Goal: Task Accomplishment & Management: Complete application form

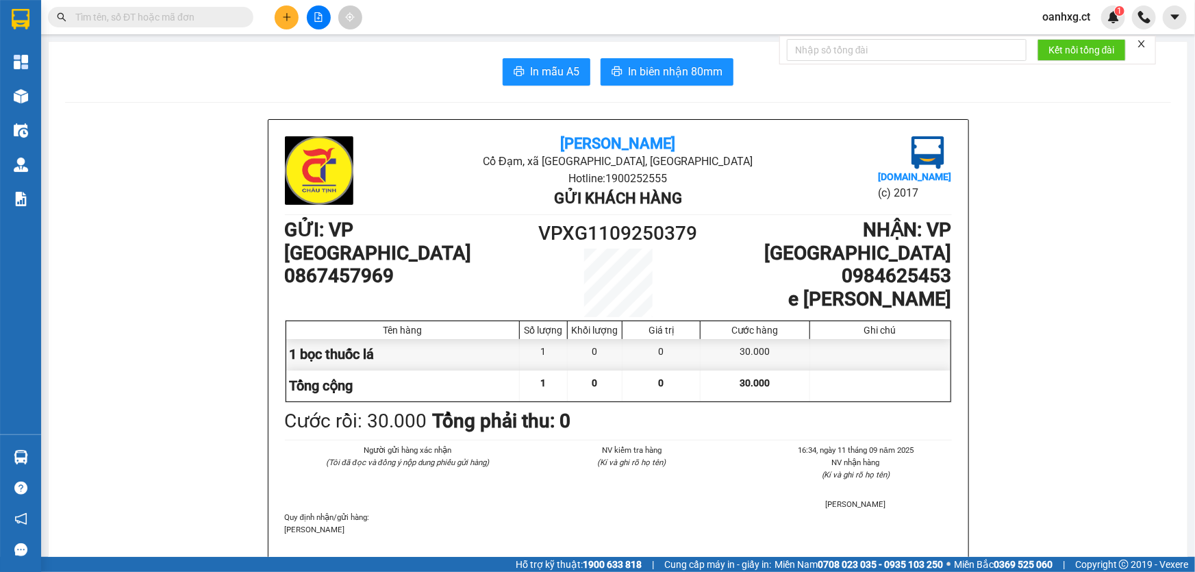
click at [190, 8] on span at bounding box center [150, 17] width 205 height 21
drag, startPoint x: 197, startPoint y: 4, endPoint x: 199, endPoint y: 21, distance: 17.2
click at [199, 12] on div "Kết quả tìm kiếm ( 0 ) Bộ lọc No Data oanhxg.ct 1" at bounding box center [597, 17] width 1195 height 34
drag, startPoint x: 199, startPoint y: 21, endPoint x: 209, endPoint y: 14, distance: 12.7
click at [204, 18] on input "text" at bounding box center [156, 17] width 162 height 15
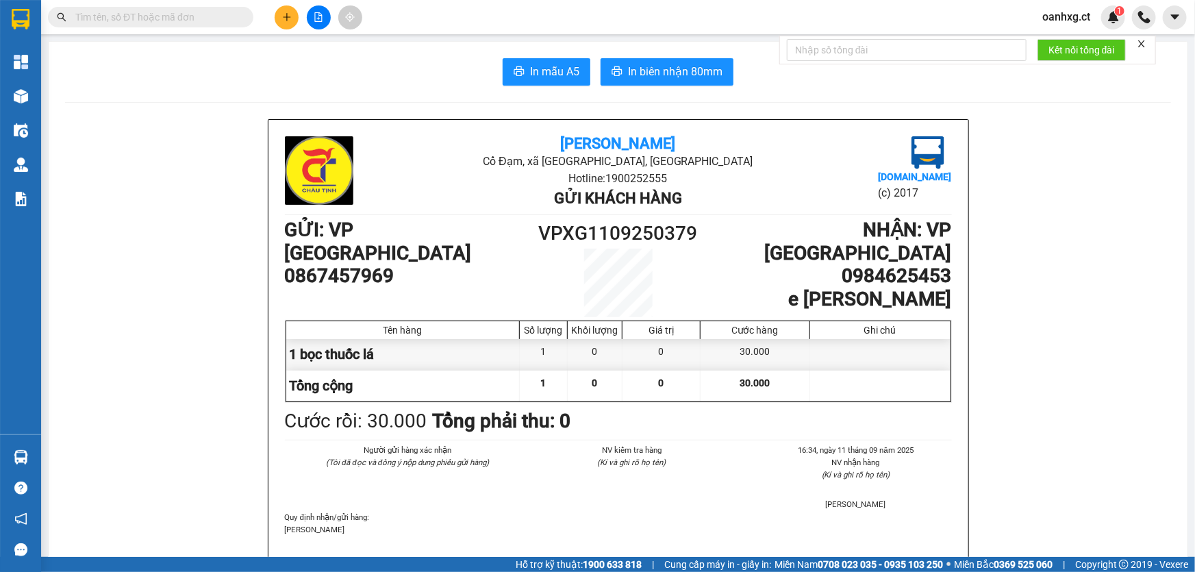
click at [210, 14] on input "text" at bounding box center [156, 17] width 162 height 15
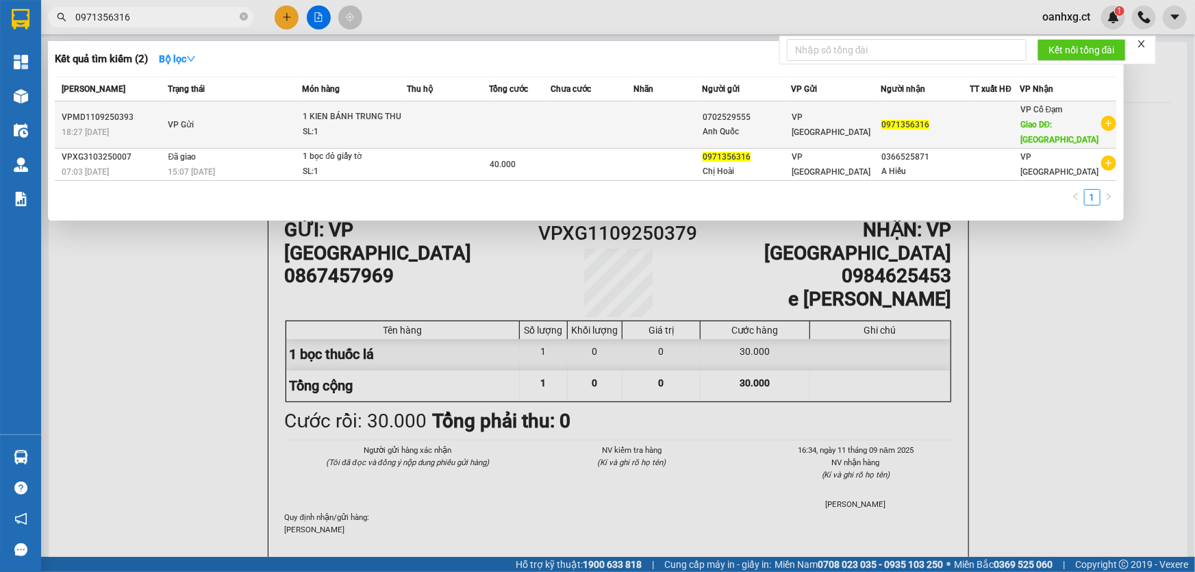
type input "0971356316"
click at [599, 121] on td at bounding box center [592, 124] width 82 height 47
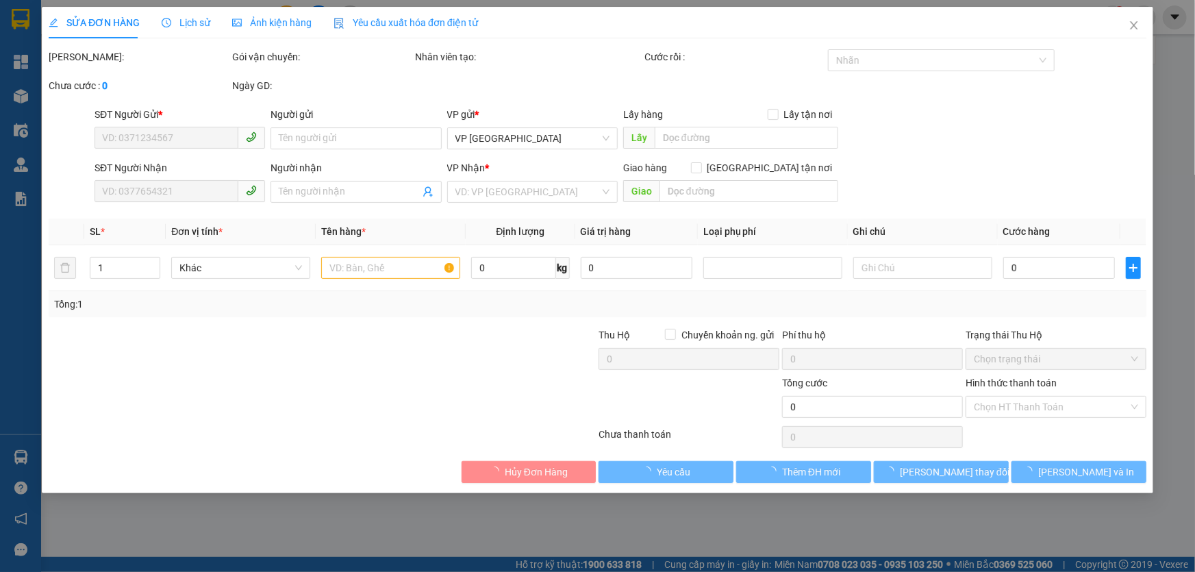
type input "0702529555"
type input "Anh Quốc"
type input "0971356316"
type input "XUÂN GIANG"
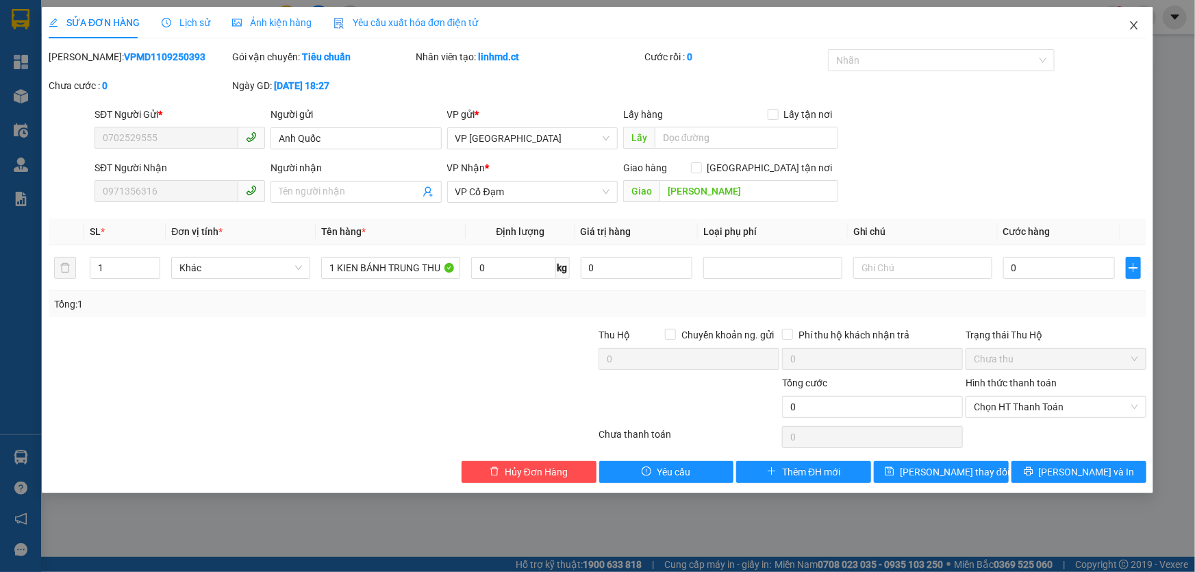
click at [1130, 24] on icon "close" at bounding box center [1133, 25] width 11 height 11
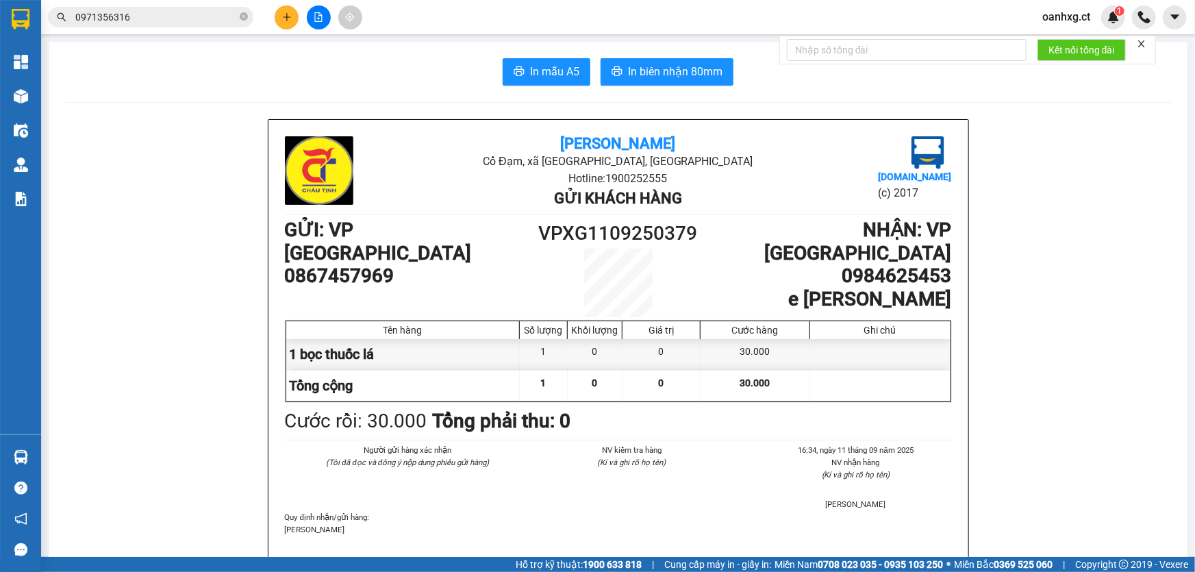
click at [157, 18] on input "0971356316" at bounding box center [156, 17] width 162 height 15
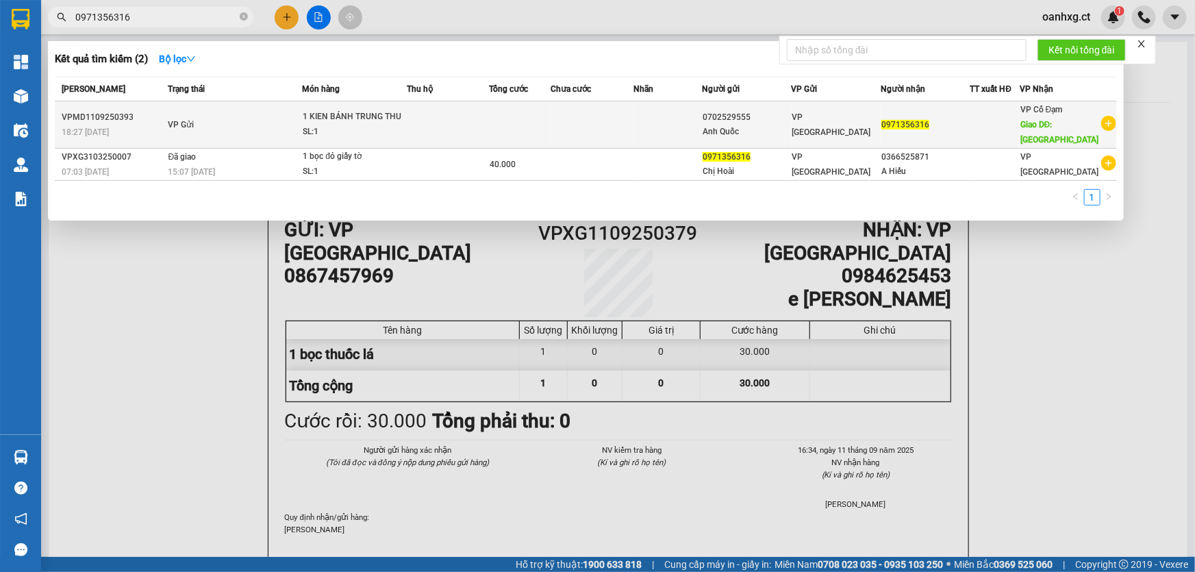
click at [151, 131] on div "18:27 - 11/09" at bounding box center [113, 132] width 103 height 15
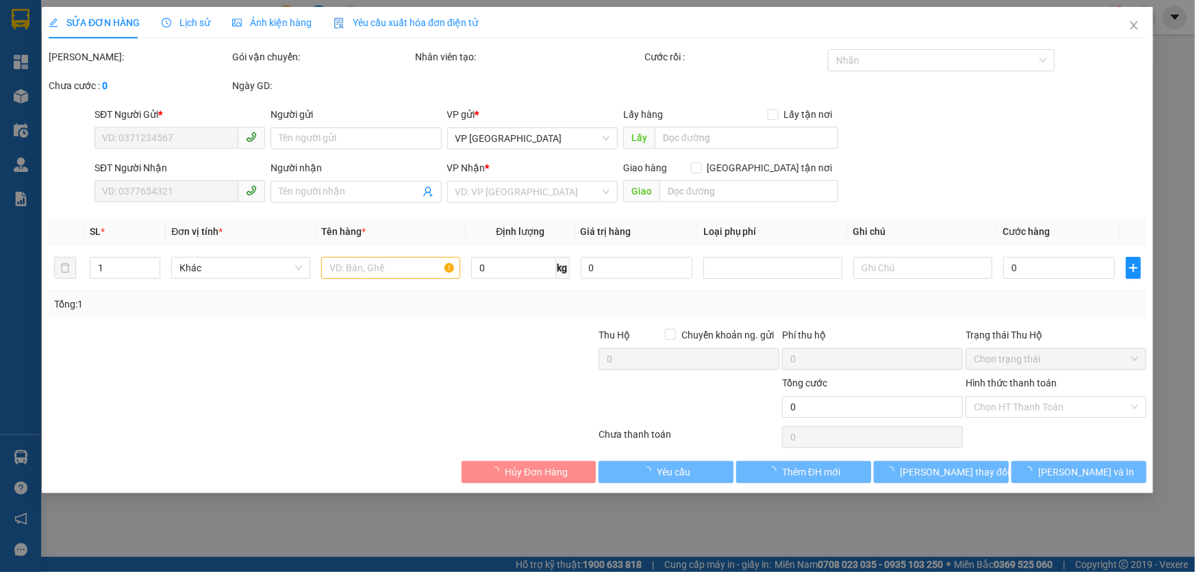
type input "0702529555"
type input "Anh Quốc"
type input "0971356316"
type input "XUÂN GIANG"
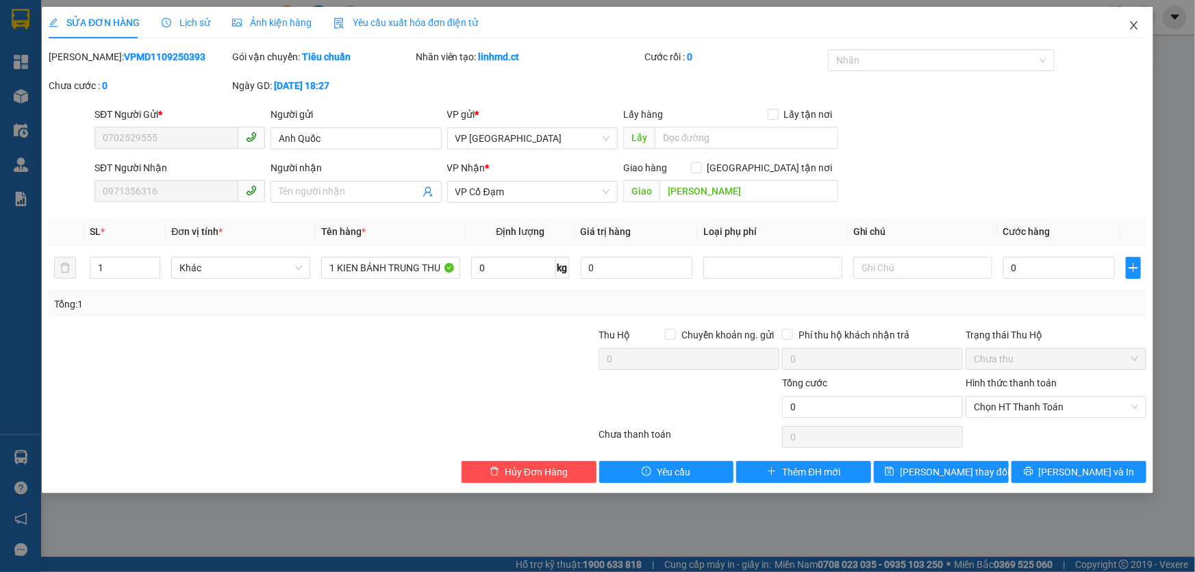
click at [1143, 25] on span "Close" at bounding box center [1134, 26] width 38 height 38
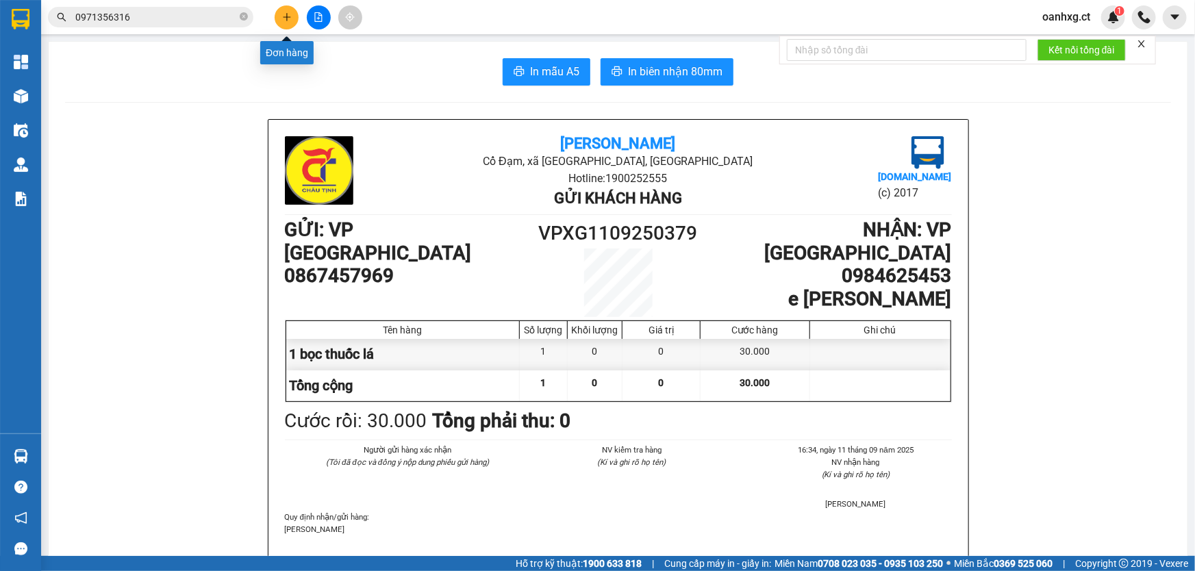
click at [279, 15] on button at bounding box center [287, 17] width 24 height 24
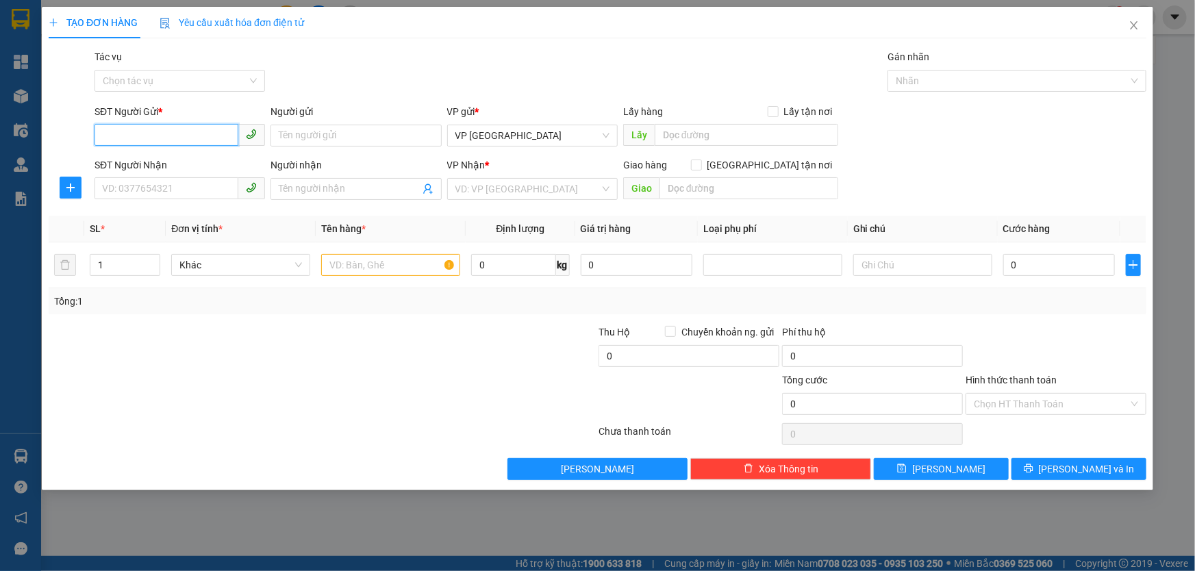
click at [130, 133] on input "SĐT Người Gửi *" at bounding box center [166, 135] width 144 height 22
type input "0364633667"
click at [110, 157] on div "0364633667" at bounding box center [180, 162] width 154 height 15
type input "0911560177"
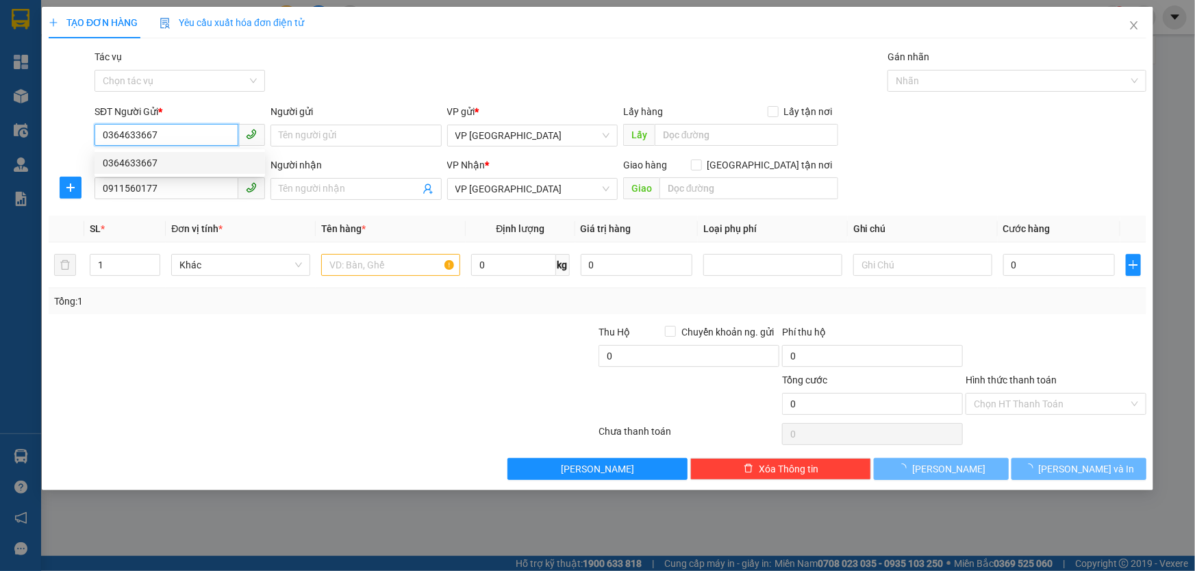
type input "65.000"
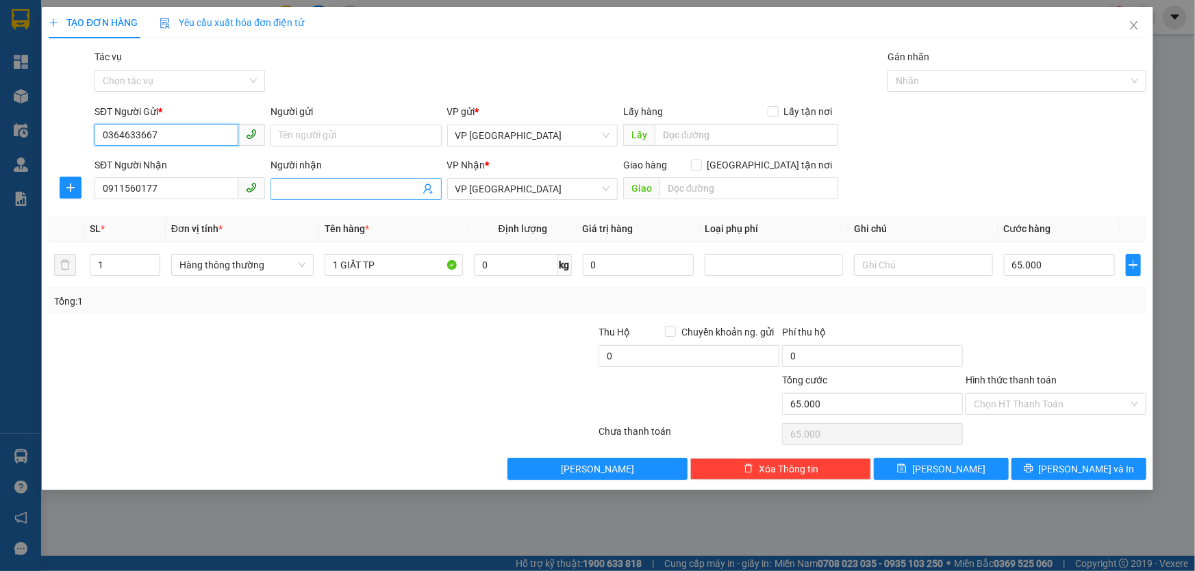
type input "0364633667"
drag, startPoint x: 343, startPoint y: 189, endPoint x: 316, endPoint y: 196, distance: 28.4
click at [343, 188] on input "Người nhận" at bounding box center [349, 188] width 140 height 15
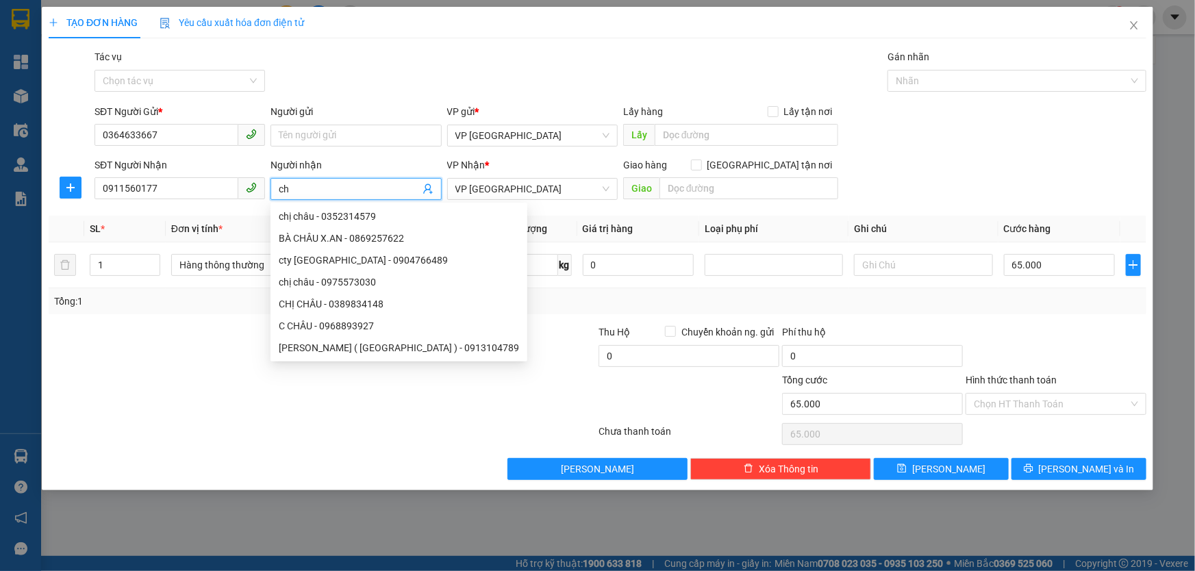
type input "c"
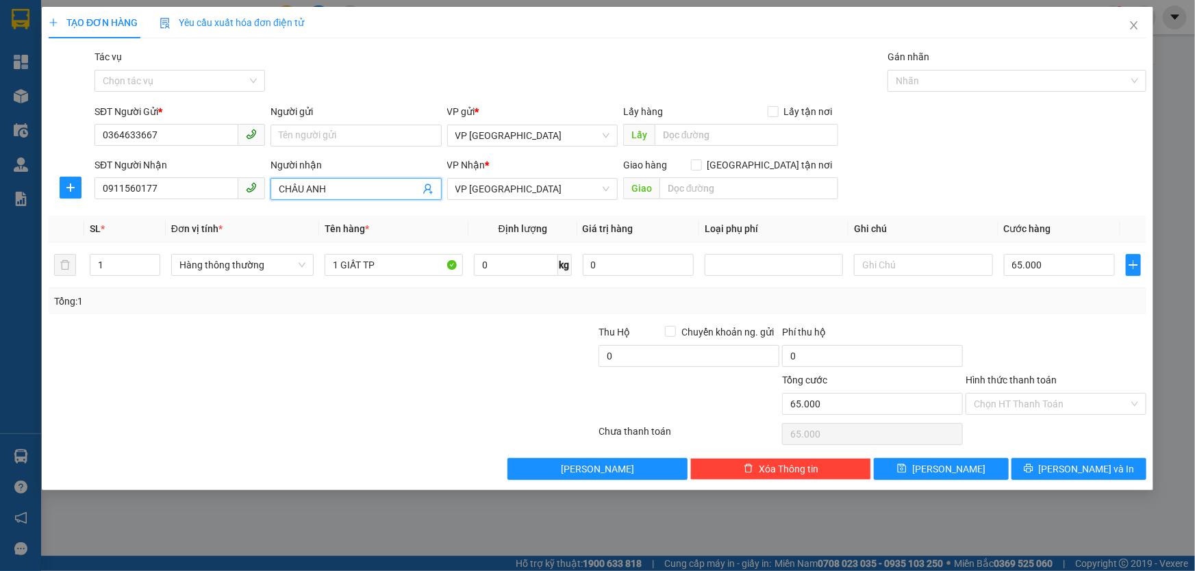
type input "CHÂU ANH"
click at [258, 407] on div at bounding box center [230, 396] width 367 height 48
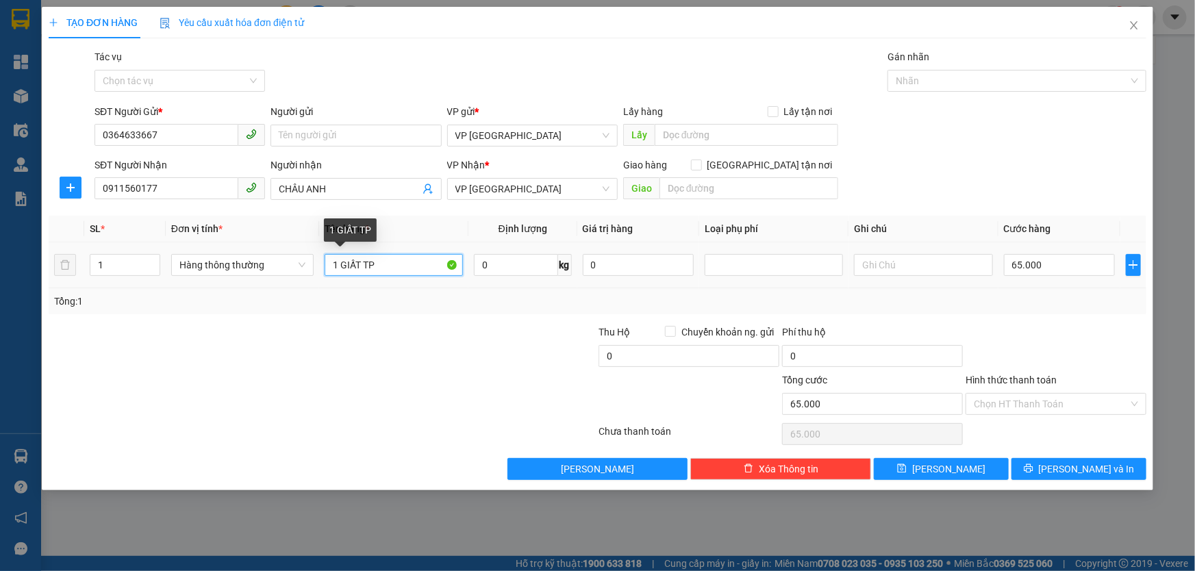
click at [387, 260] on input "1 GIẤT TP" at bounding box center [394, 265] width 138 height 22
type input "1 GIẤY TP"
click at [1058, 260] on input "65.000" at bounding box center [1060, 265] width 112 height 22
type input "0"
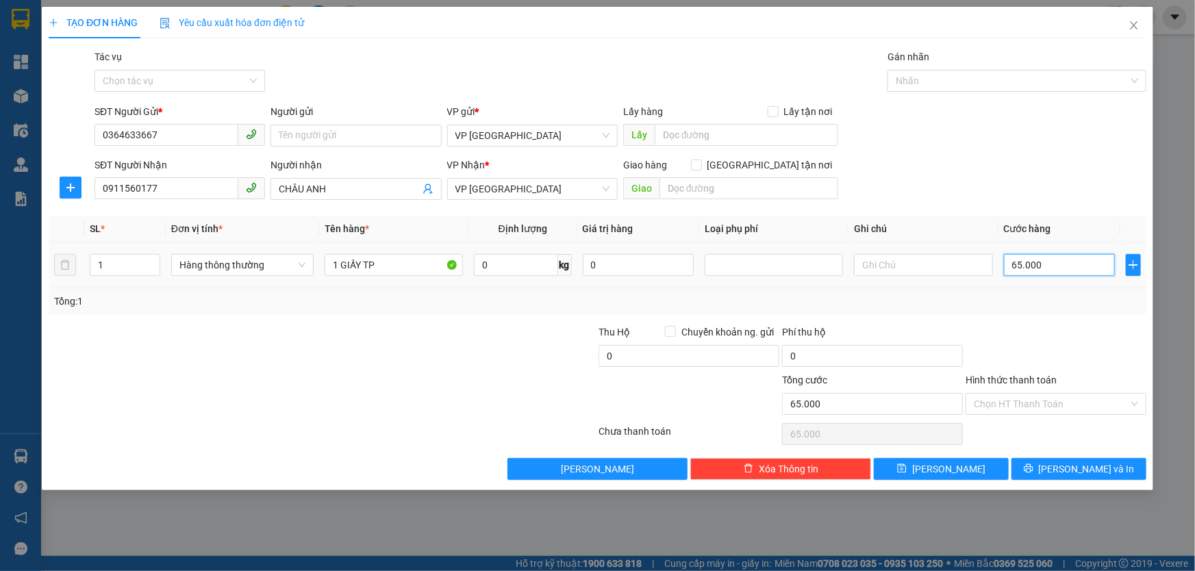
type input "0"
type input "5"
type input "05"
type input "50"
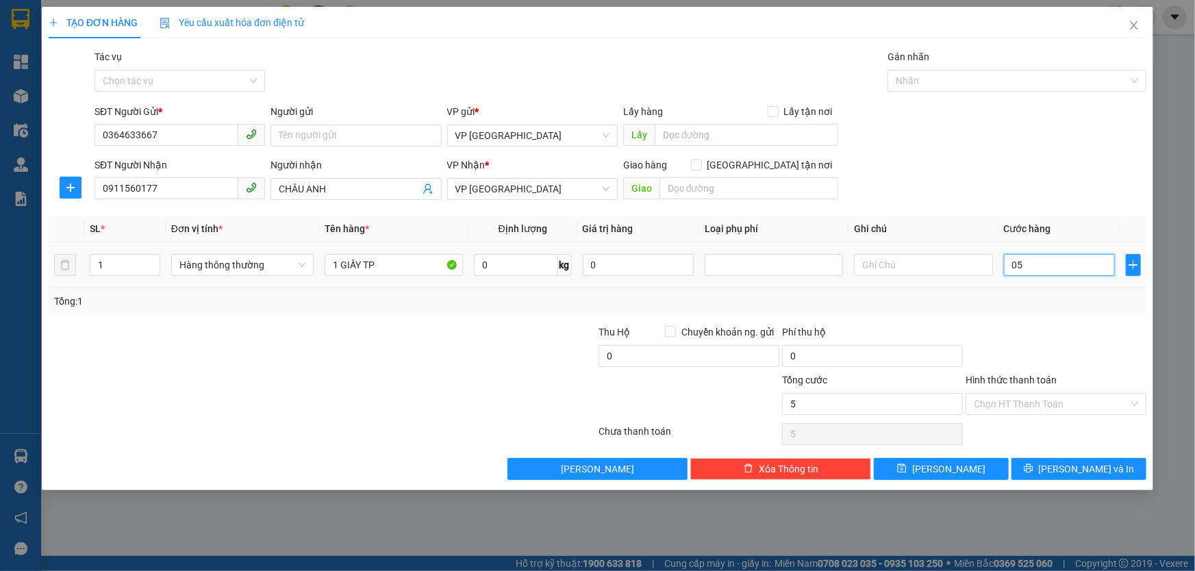
type input "50"
type input "050"
type input "50.000"
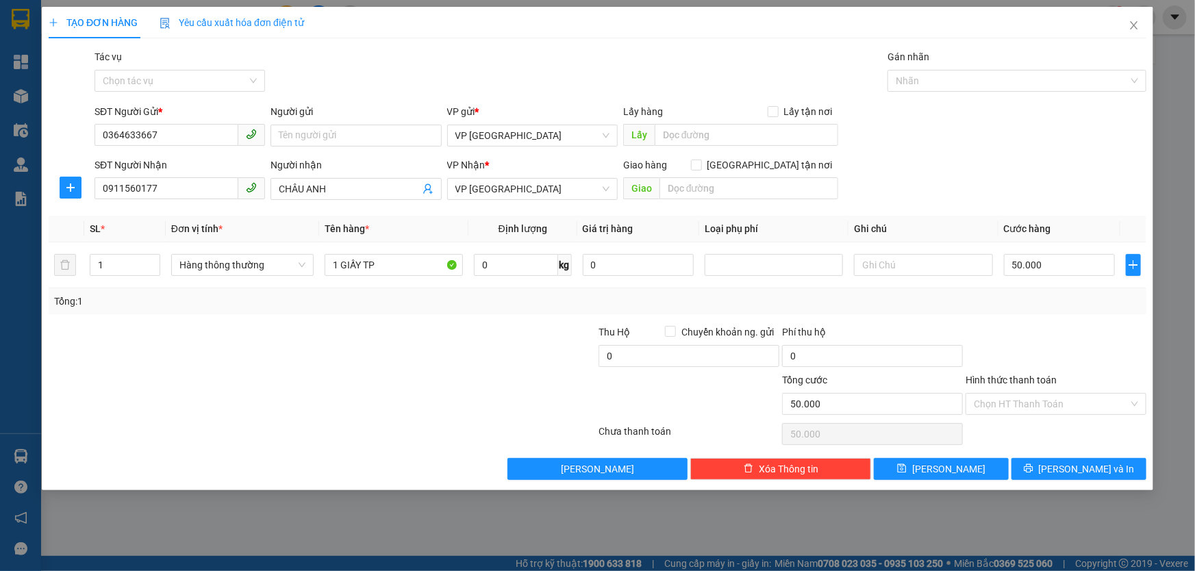
drag, startPoint x: 1039, startPoint y: 341, endPoint x: 1047, endPoint y: 329, distance: 14.7
click at [1041, 338] on div at bounding box center [1055, 349] width 183 height 48
click at [1028, 397] on input "Hình thức thanh toán" at bounding box center [1051, 404] width 155 height 21
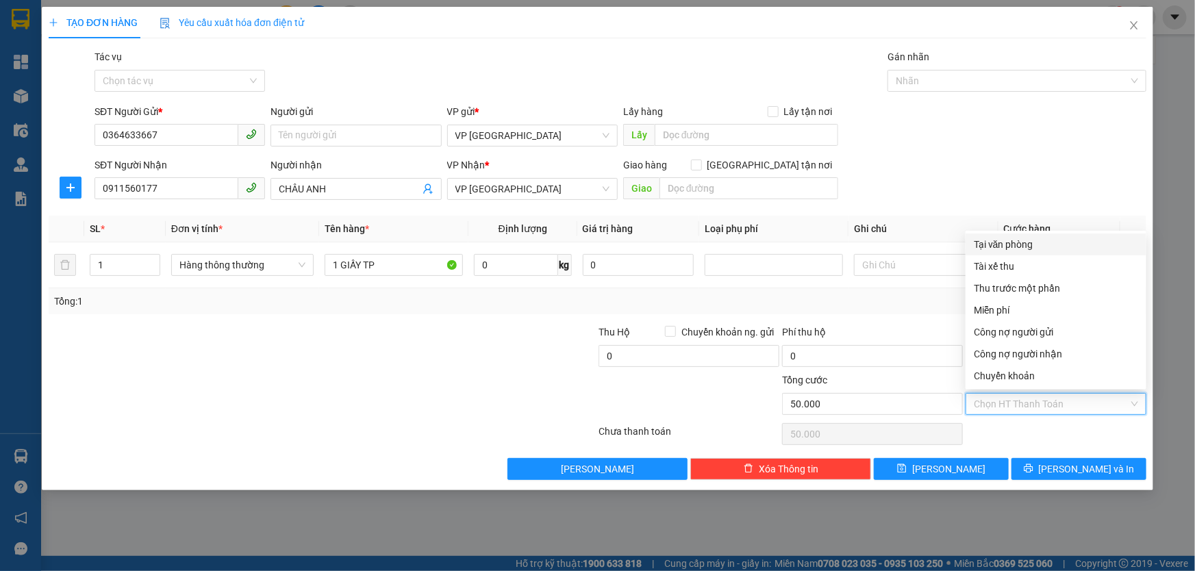
click at [982, 242] on div "Tại văn phòng" at bounding box center [1056, 244] width 164 height 15
type input "0"
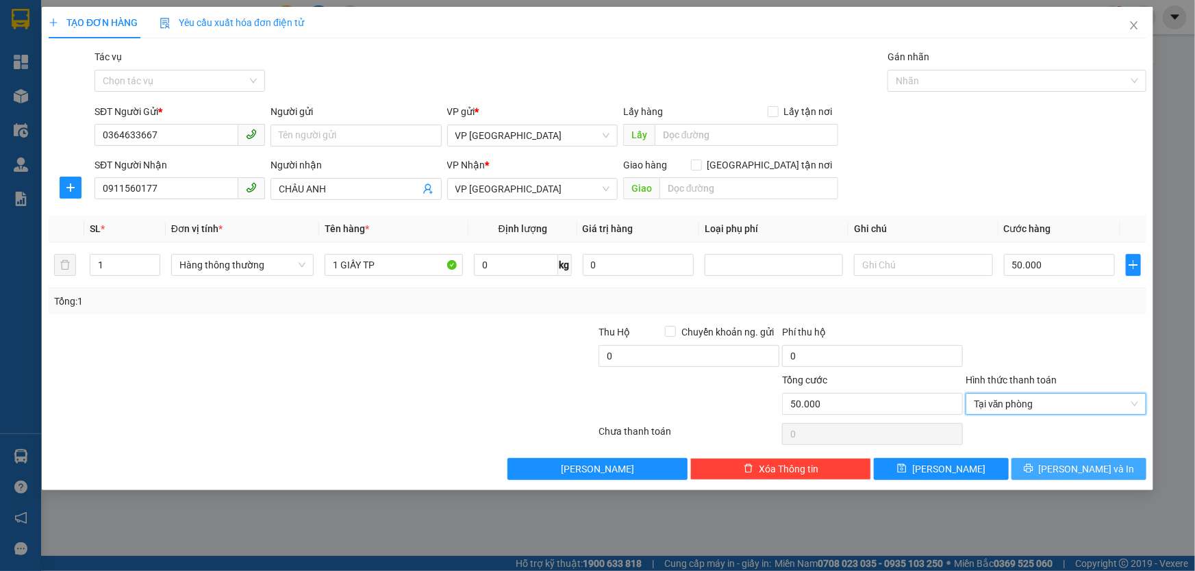
click at [1050, 463] on button "Lưu và In" at bounding box center [1078, 469] width 135 height 22
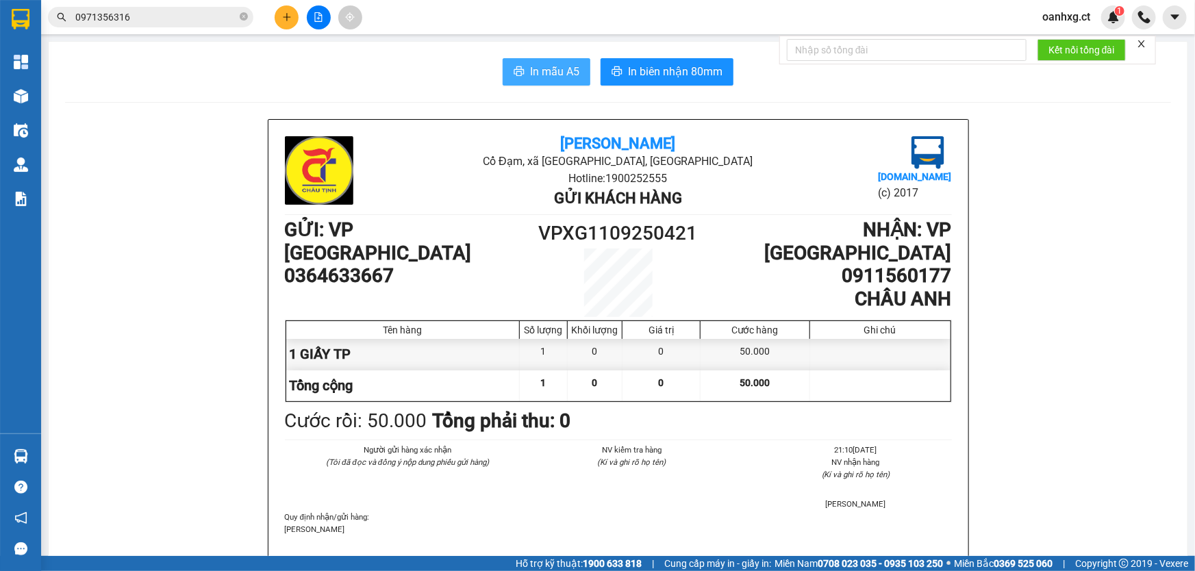
click at [559, 67] on span "In mẫu A5" at bounding box center [554, 71] width 49 height 17
click at [287, 19] on icon "plus" at bounding box center [286, 17] width 1 height 8
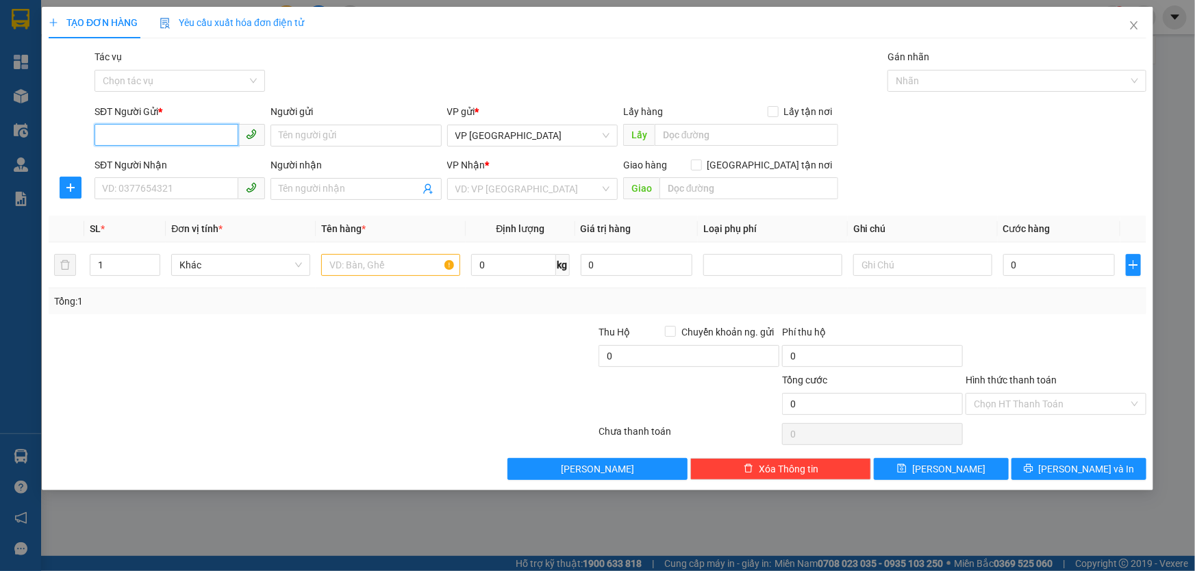
click at [183, 132] on input "SĐT Người Gửi *" at bounding box center [166, 135] width 144 height 22
click at [153, 138] on input "SĐT Người Gửi *" at bounding box center [166, 135] width 144 height 22
type input "0934546678"
click at [162, 162] on div "0934546678 - ANH CHUNG" at bounding box center [180, 162] width 154 height 15
type input "ANH CHUNG"
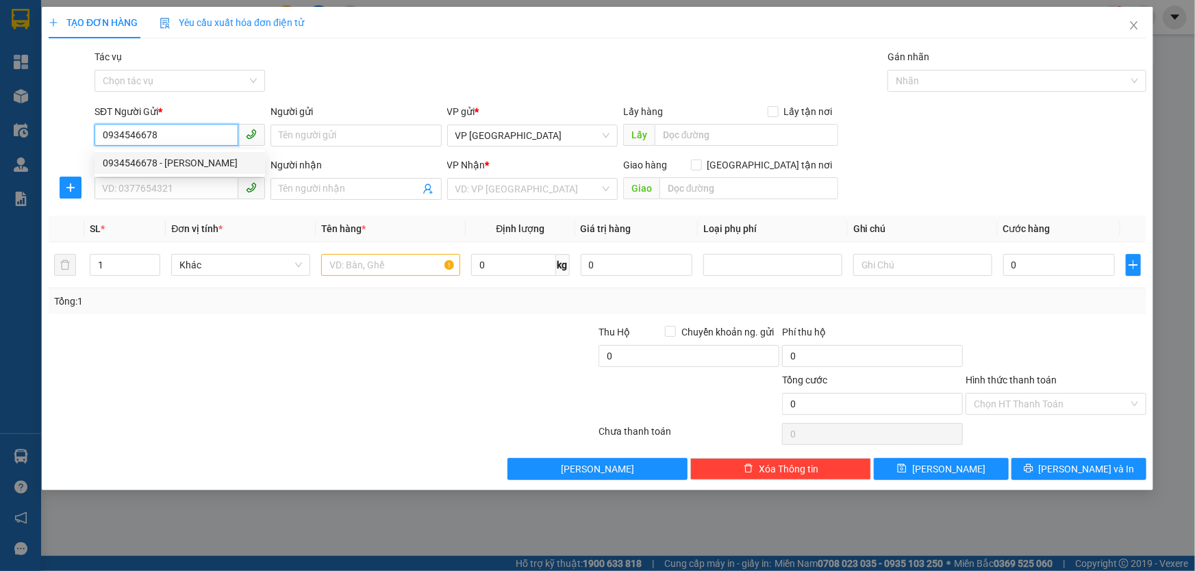
type input "0904021717"
type input "BÀ LÝ"
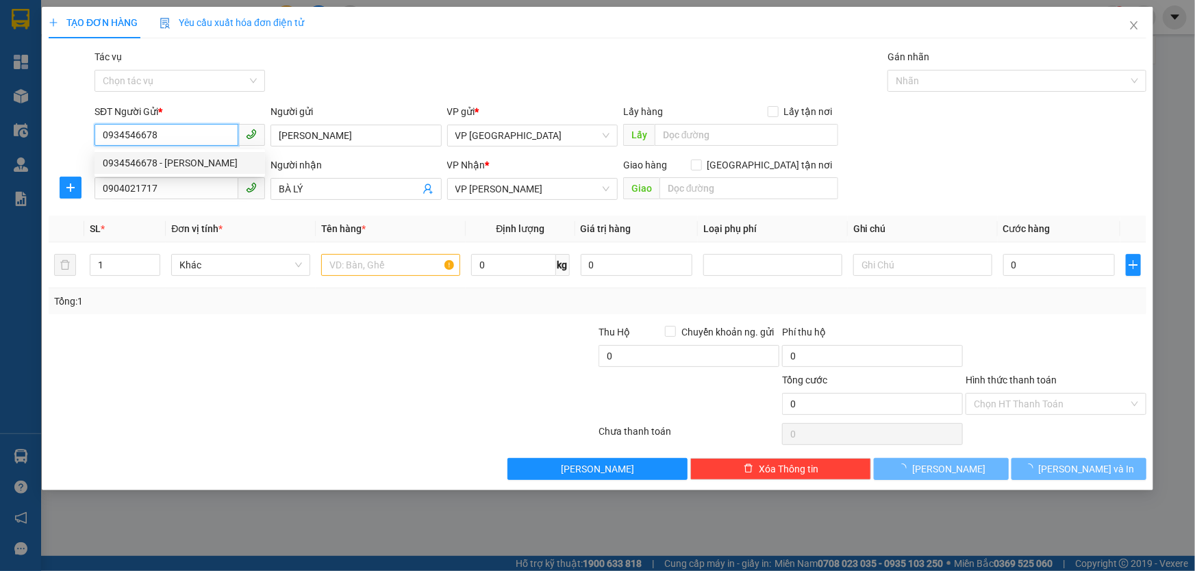
type input "50.000"
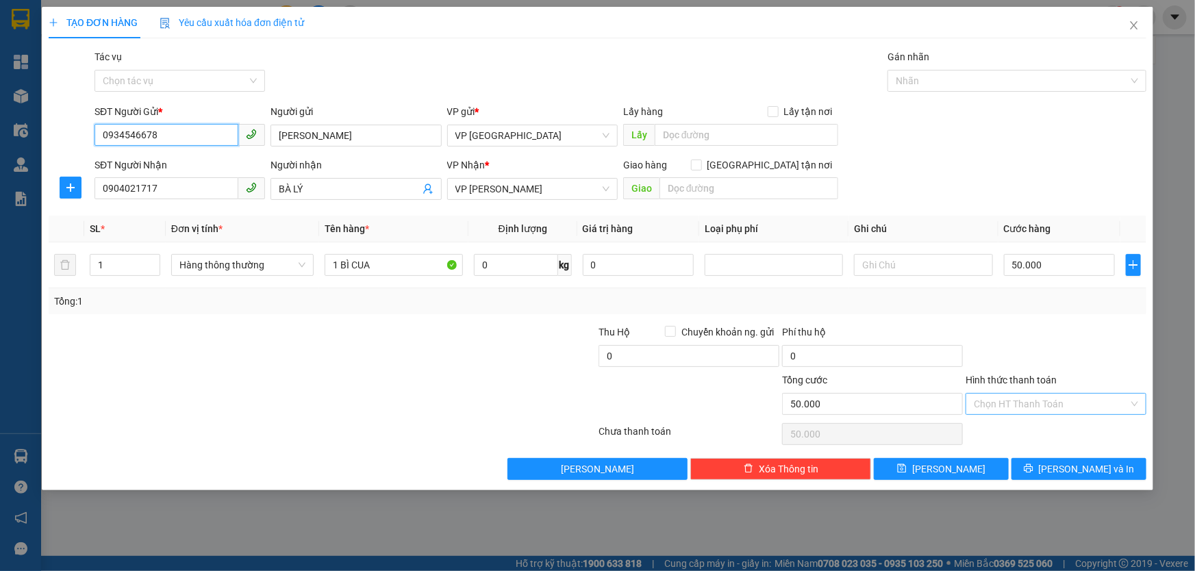
type input "0934546678"
drag, startPoint x: 1017, startPoint y: 405, endPoint x: 1023, endPoint y: 335, distance: 70.0
click at [1017, 404] on input "Hình thức thanh toán" at bounding box center [1051, 404] width 155 height 21
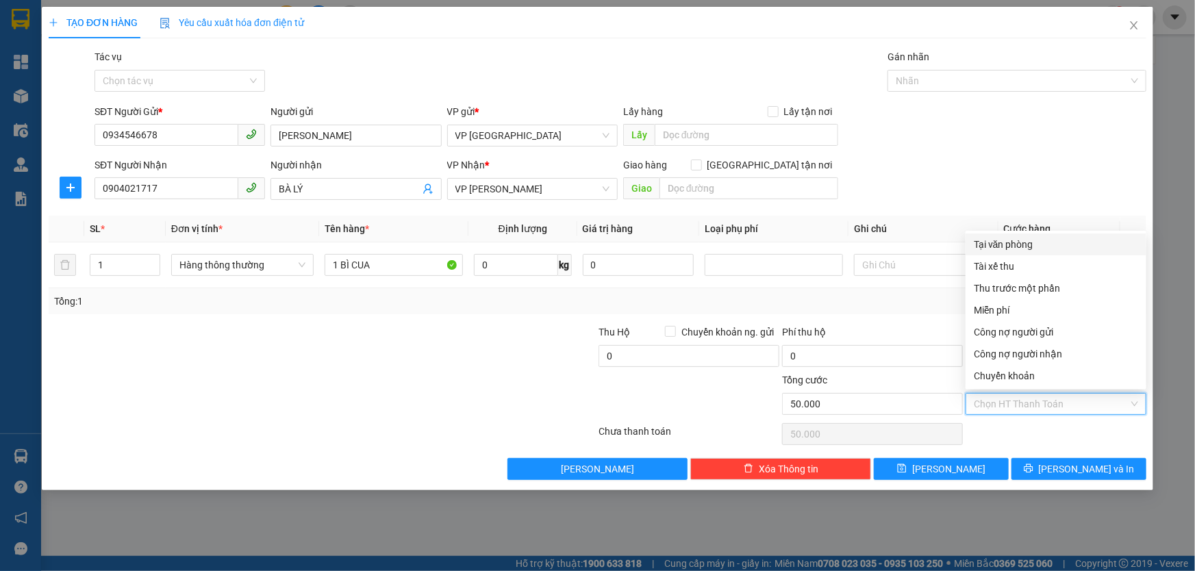
click at [995, 237] on div "Tại văn phòng" at bounding box center [1056, 244] width 164 height 15
type input "0"
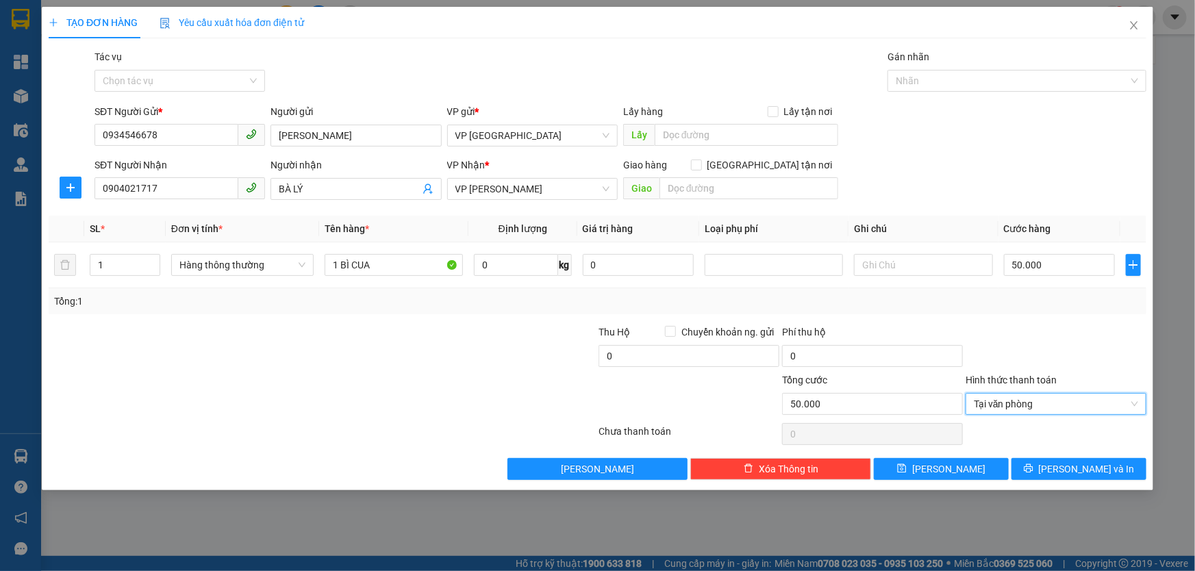
click at [1058, 456] on div "Transit Pickup Surcharge Ids Transit Deliver Surcharge Ids Transit Deliver Surc…" at bounding box center [597, 264] width 1097 height 431
click at [1079, 469] on span "Lưu và In" at bounding box center [1087, 468] width 96 height 15
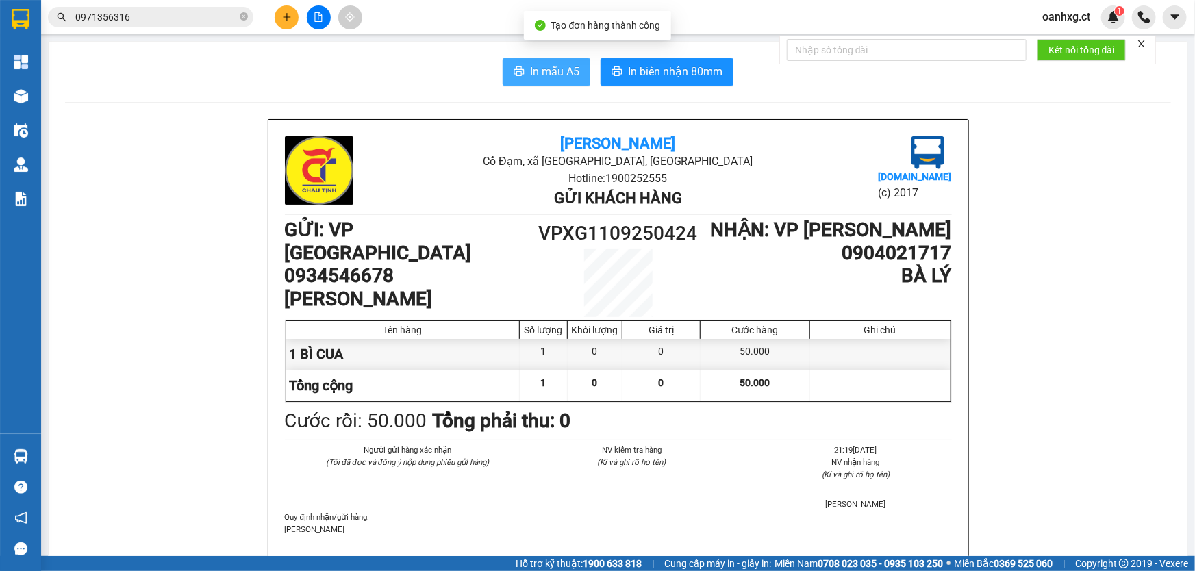
click at [530, 63] on span "In mẫu A5" at bounding box center [554, 71] width 49 height 17
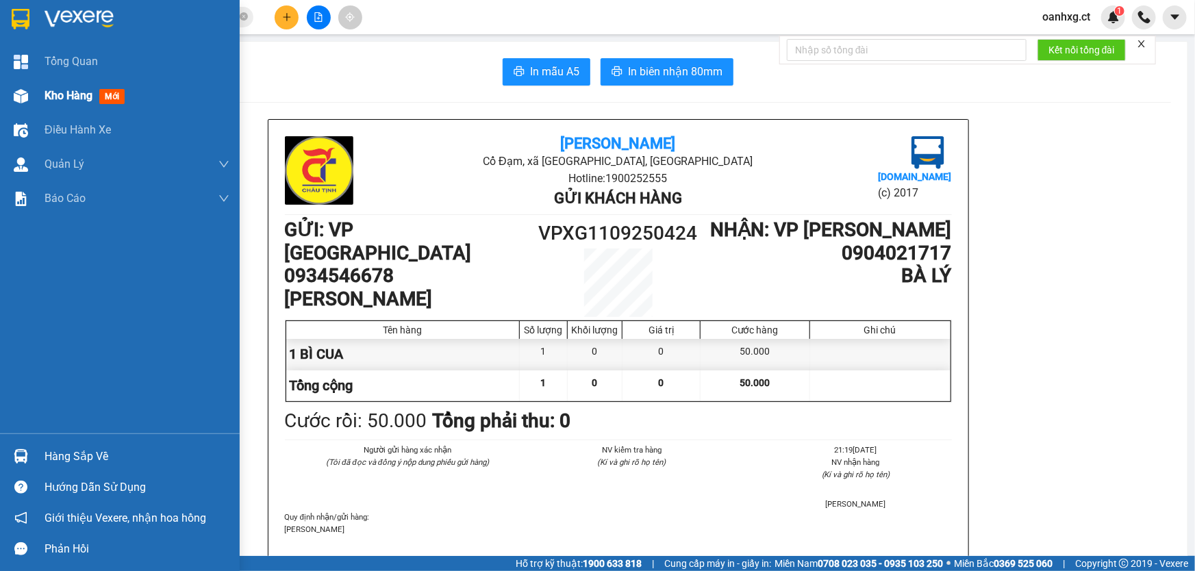
click at [47, 94] on span "Kho hàng" at bounding box center [68, 95] width 48 height 13
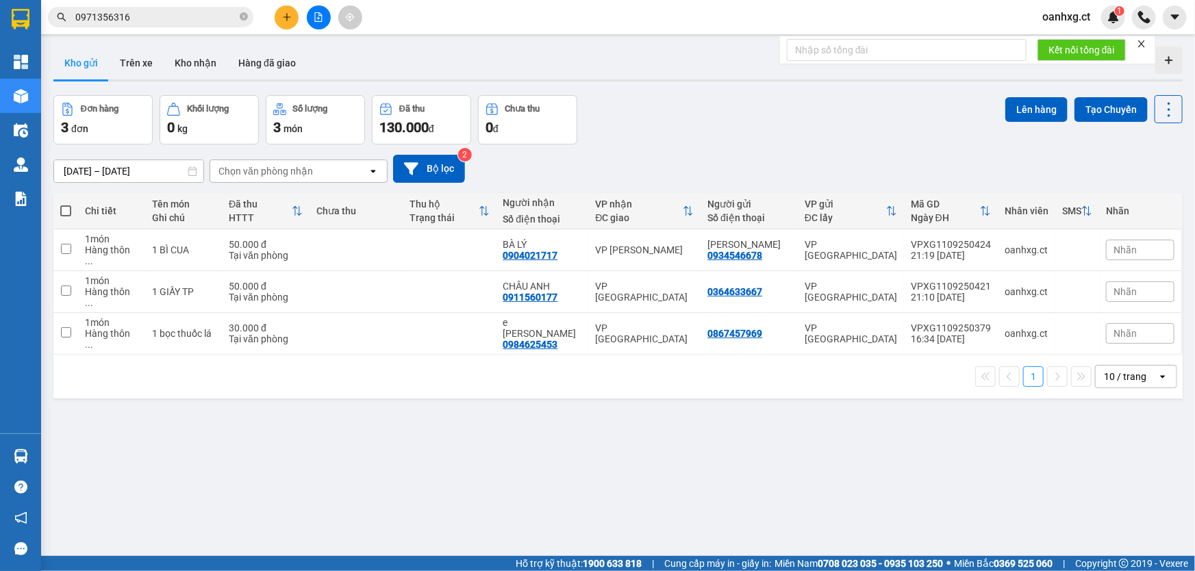
click at [285, 11] on button at bounding box center [287, 17] width 24 height 24
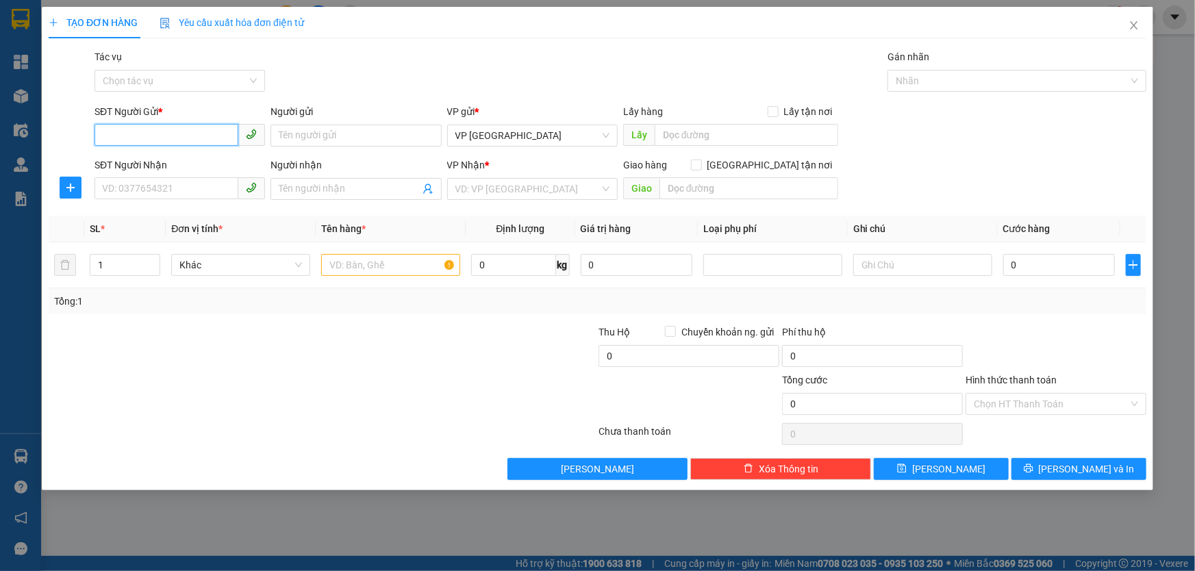
click at [164, 135] on input "SĐT Người Gửi *" at bounding box center [166, 135] width 144 height 22
click at [183, 127] on input "SĐT Người Gửi *" at bounding box center [166, 135] width 144 height 22
type input "0374370673"
click at [194, 162] on div "0374370673 - GÌ THÁI" at bounding box center [180, 162] width 154 height 15
type input "GÌ THÁI"
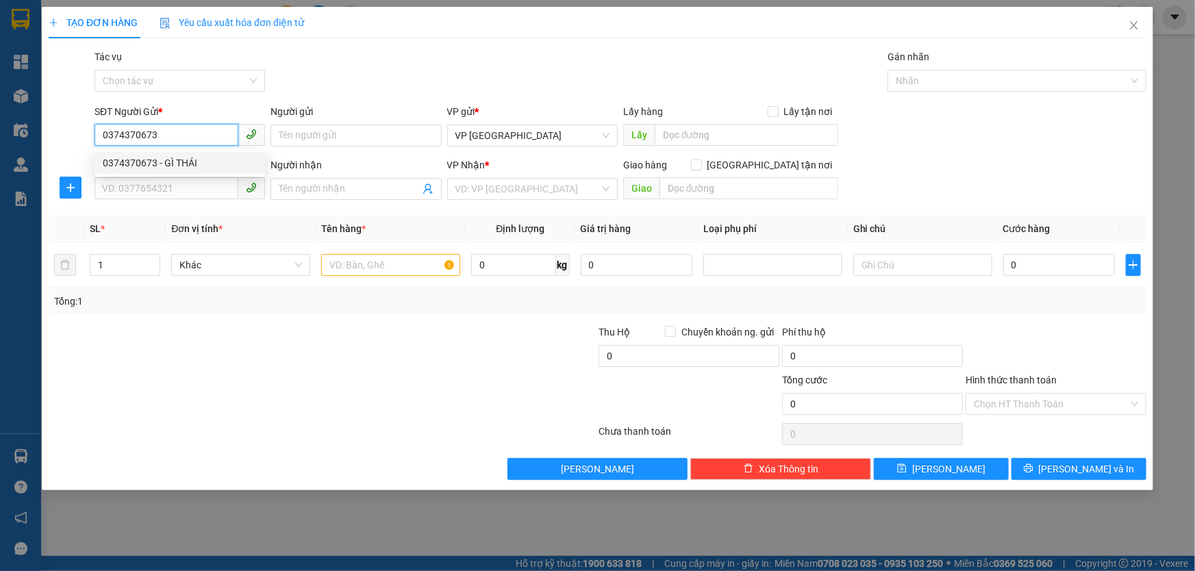
type input "0587940670"
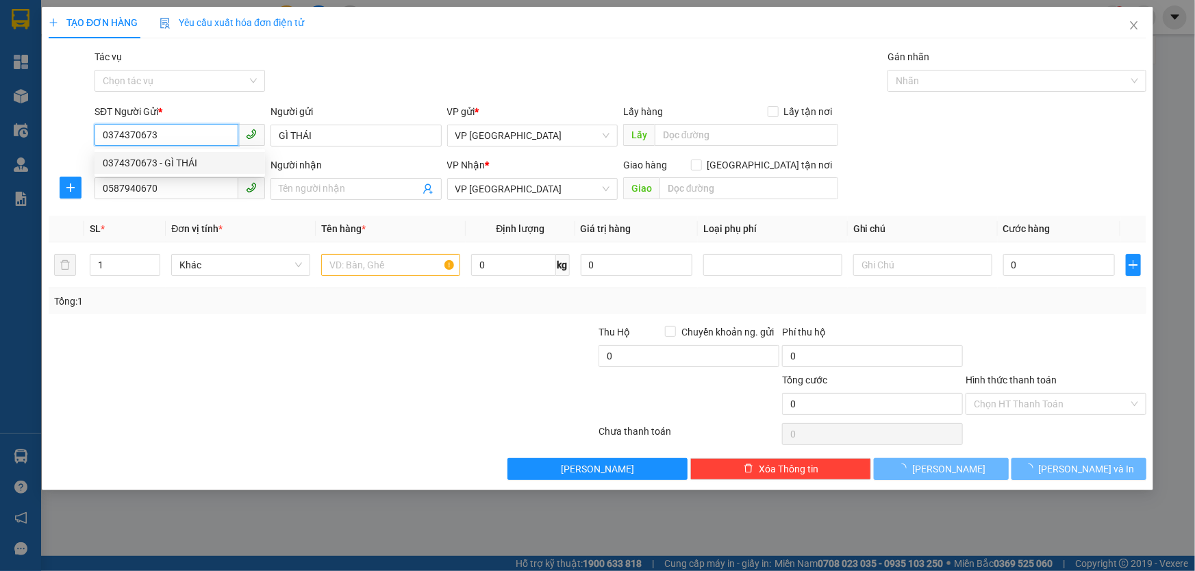
type input "50.000"
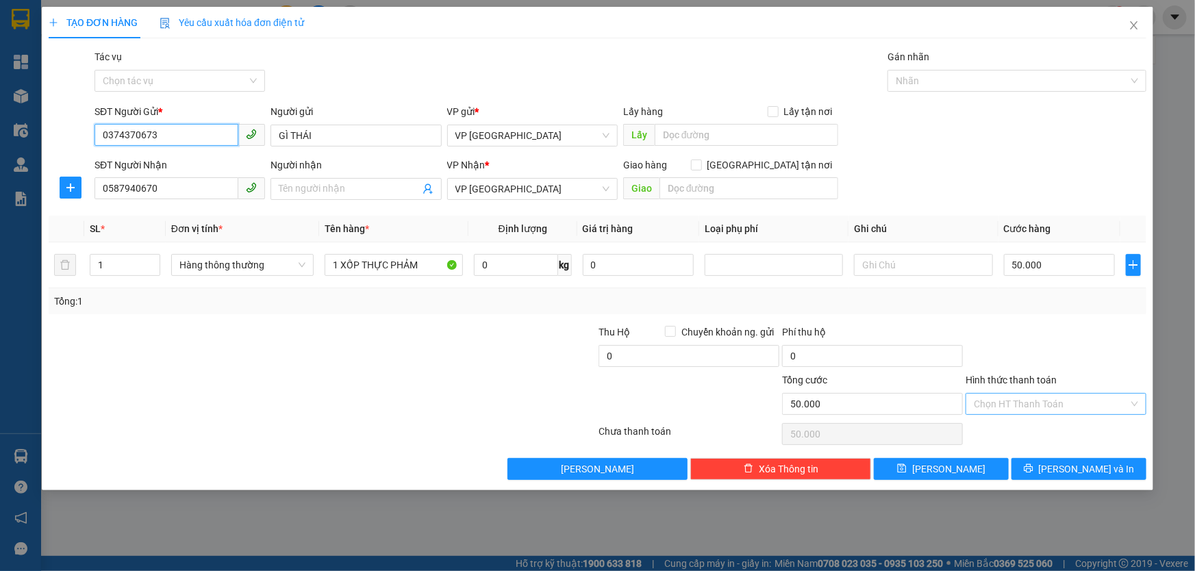
type input "0374370673"
click at [1026, 400] on input "Hình thức thanh toán" at bounding box center [1051, 404] width 155 height 21
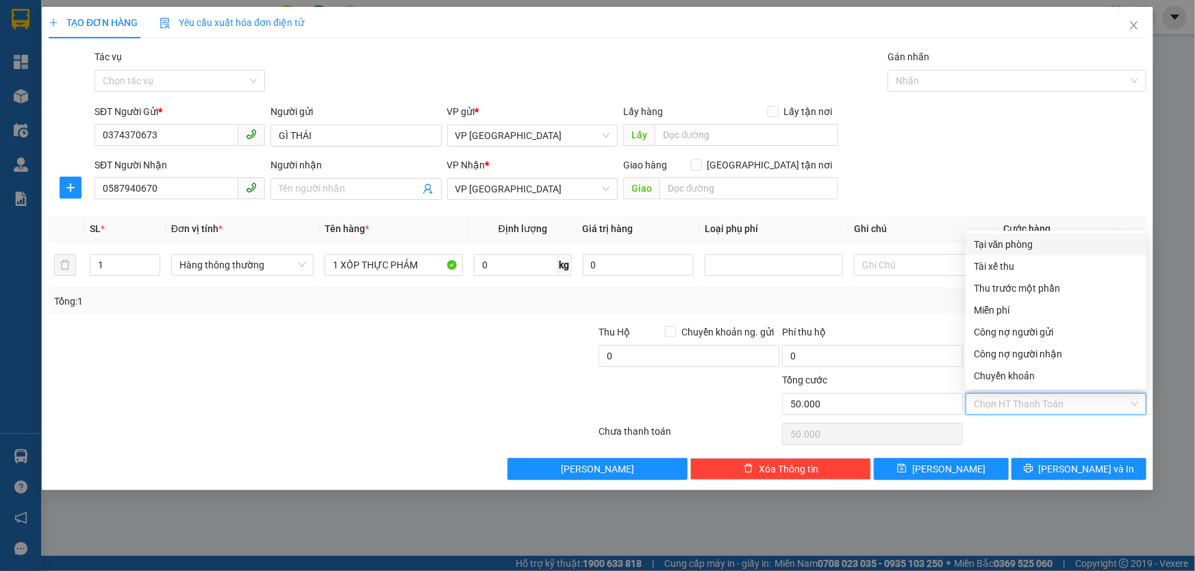
click at [1001, 244] on div "Tại văn phòng" at bounding box center [1056, 244] width 164 height 15
type input "0"
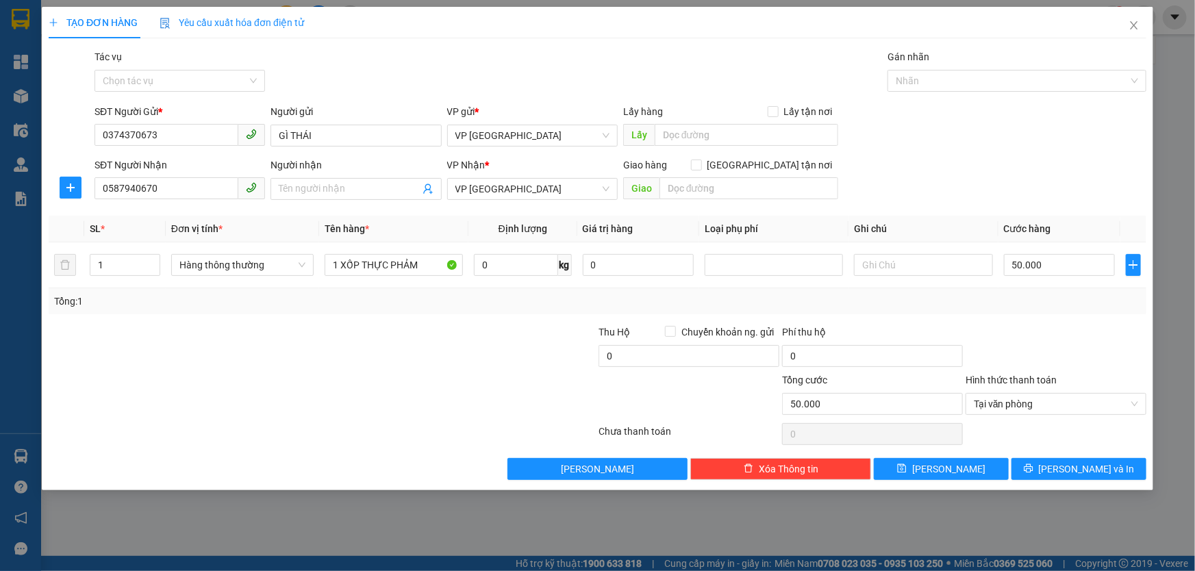
click at [1056, 454] on div "Transit Pickup Surcharge Ids Transit Deliver Surcharge Ids Transit Deliver Surc…" at bounding box center [597, 264] width 1097 height 431
click at [1032, 466] on icon "printer" at bounding box center [1027, 468] width 9 height 9
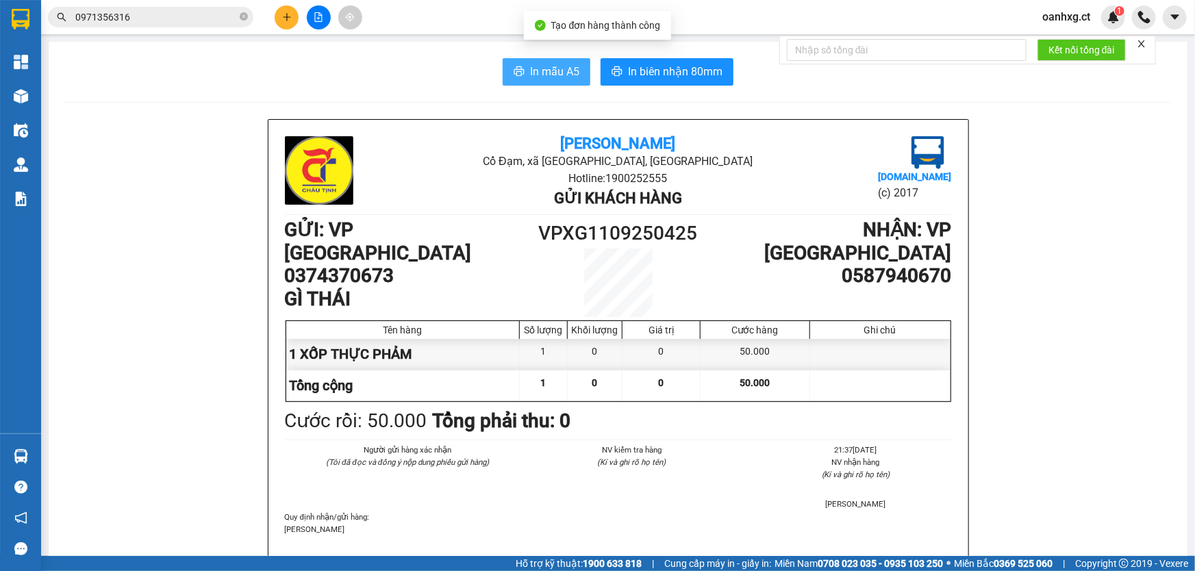
click at [561, 66] on span "In mẫu A5" at bounding box center [554, 71] width 49 height 17
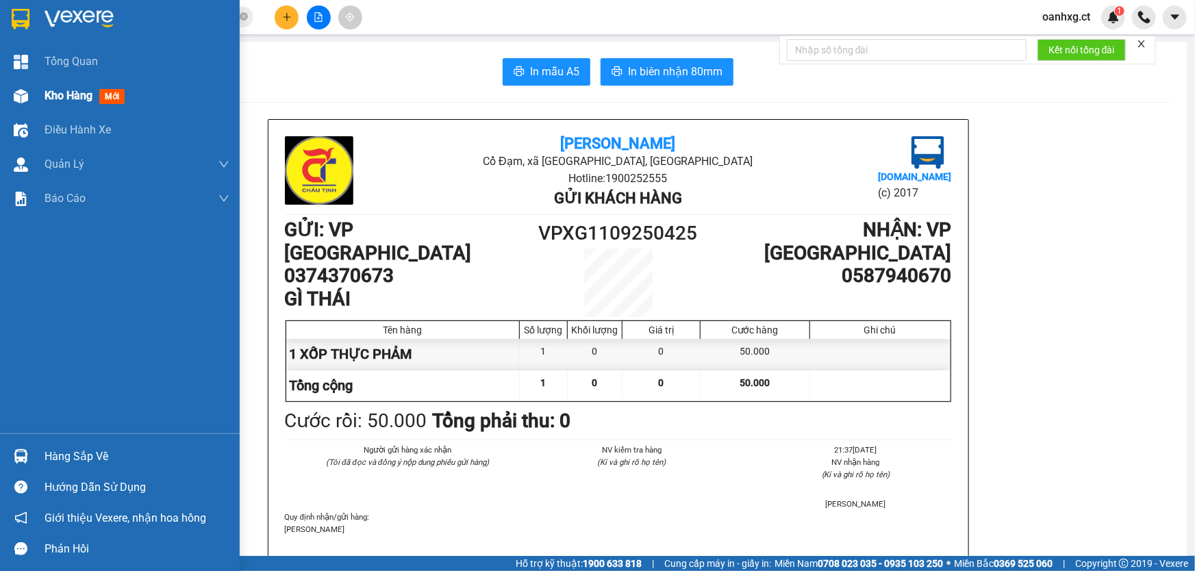
drag, startPoint x: 62, startPoint y: 90, endPoint x: 1182, endPoint y: 245, distance: 1130.1
click at [63, 90] on span "Kho hàng" at bounding box center [68, 95] width 48 height 13
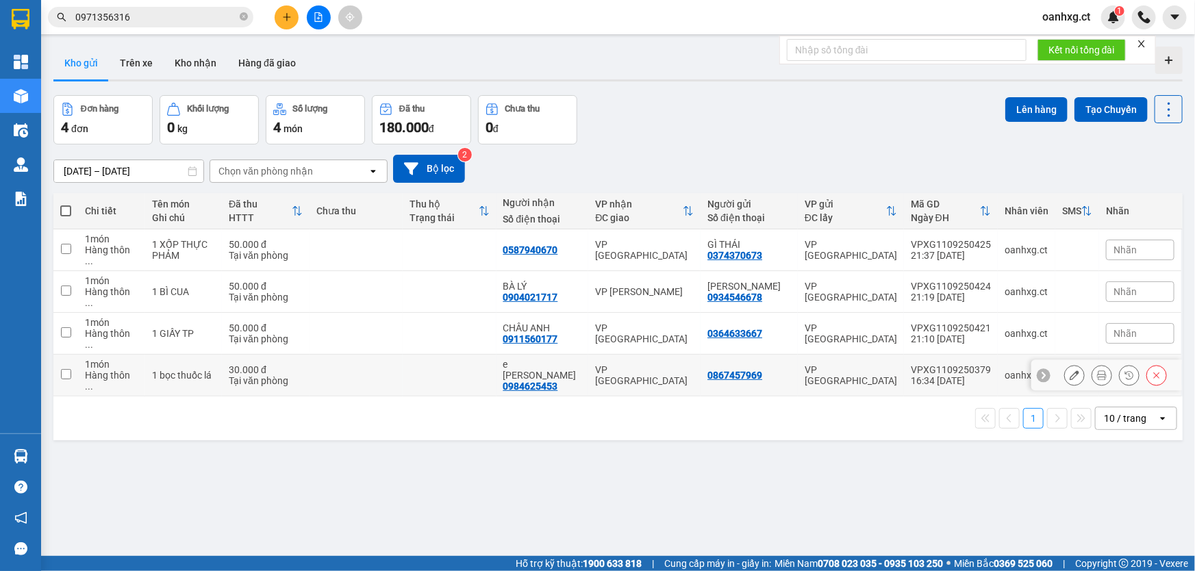
click at [71, 355] on td at bounding box center [65, 376] width 25 height 42
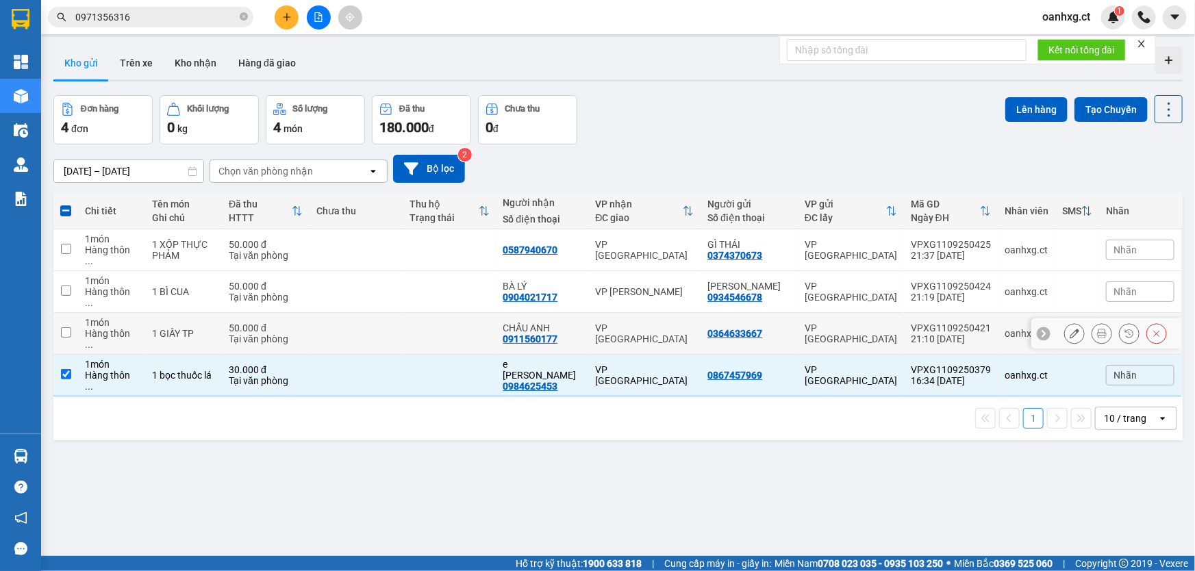
click at [66, 327] on input "checkbox" at bounding box center [66, 332] width 10 height 10
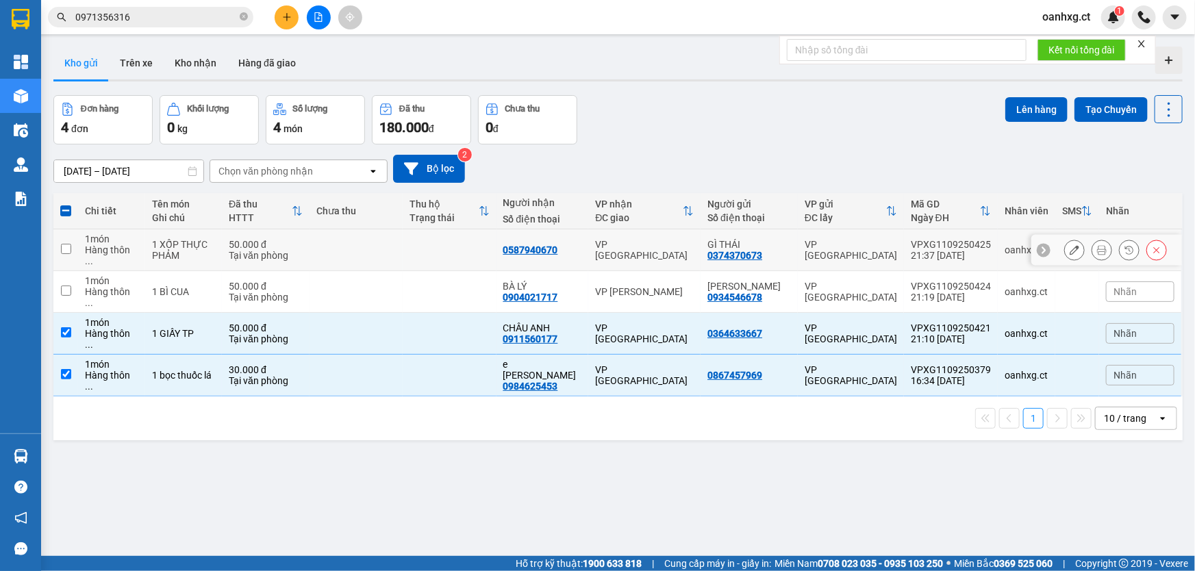
click at [62, 244] on input "checkbox" at bounding box center [66, 249] width 10 height 10
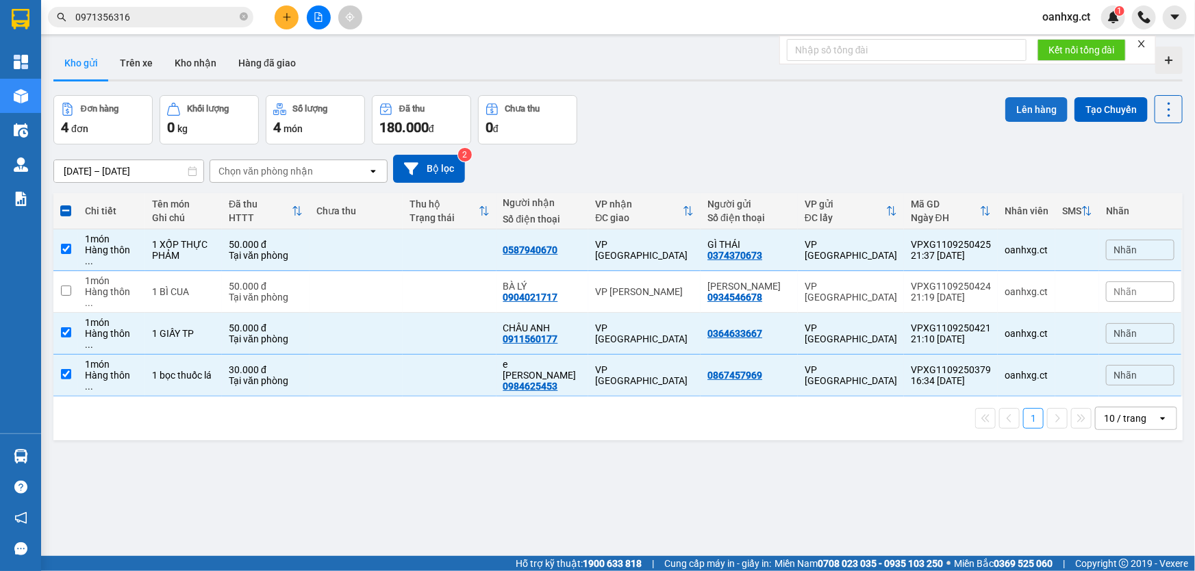
click at [1031, 114] on button "Lên hàng" at bounding box center [1036, 109] width 62 height 25
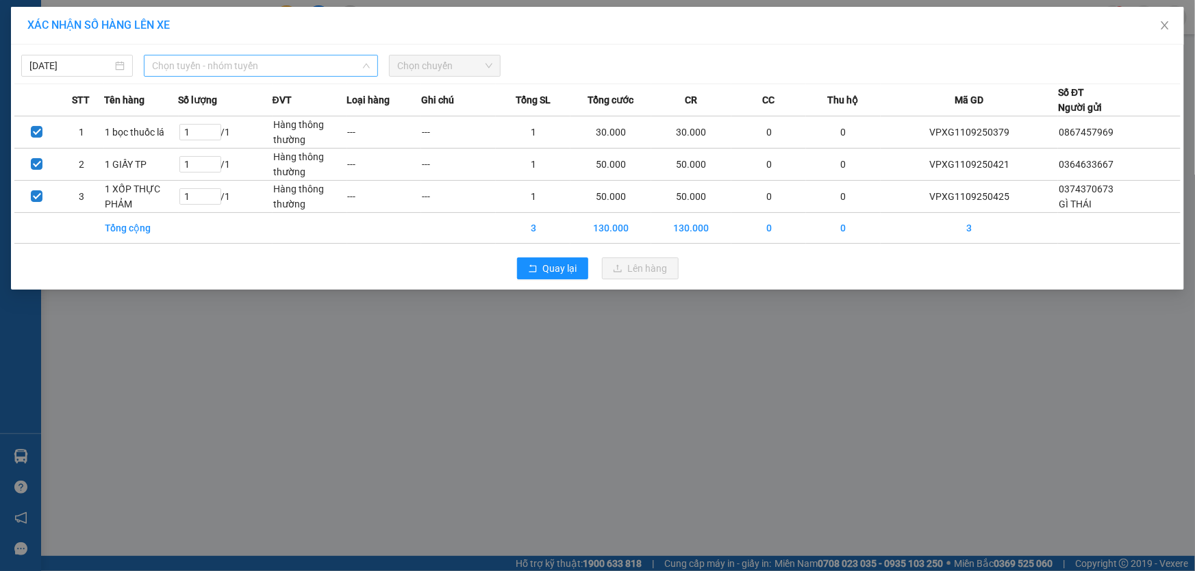
click at [240, 70] on span "Chọn tuyến - nhóm tuyến" at bounding box center [261, 65] width 218 height 21
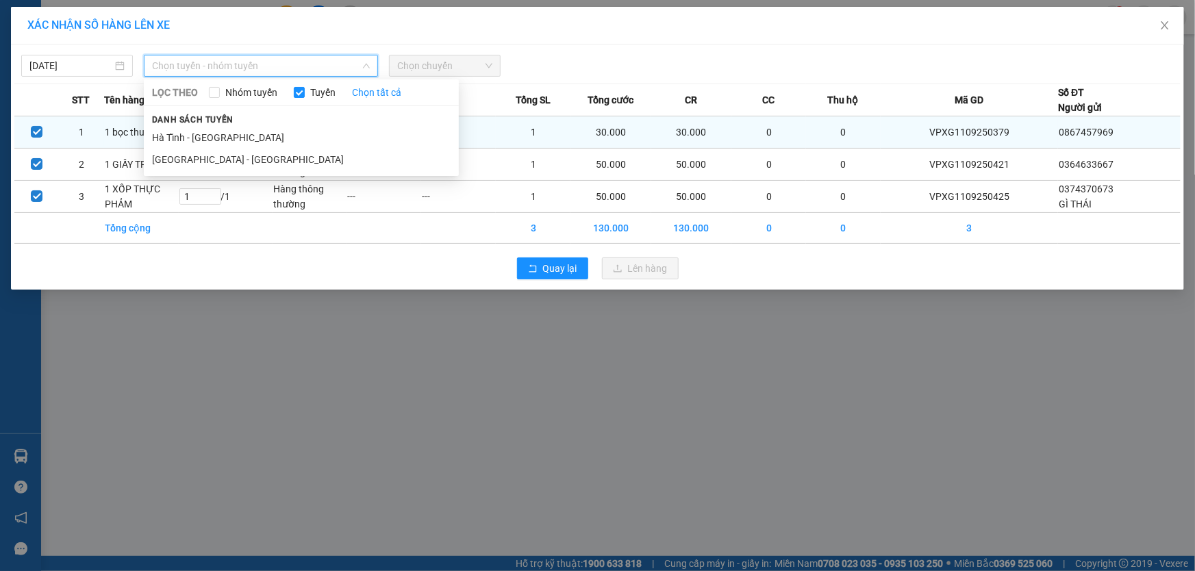
click at [191, 137] on li "Hà Tĩnh - Hà Nội" at bounding box center [301, 138] width 315 height 22
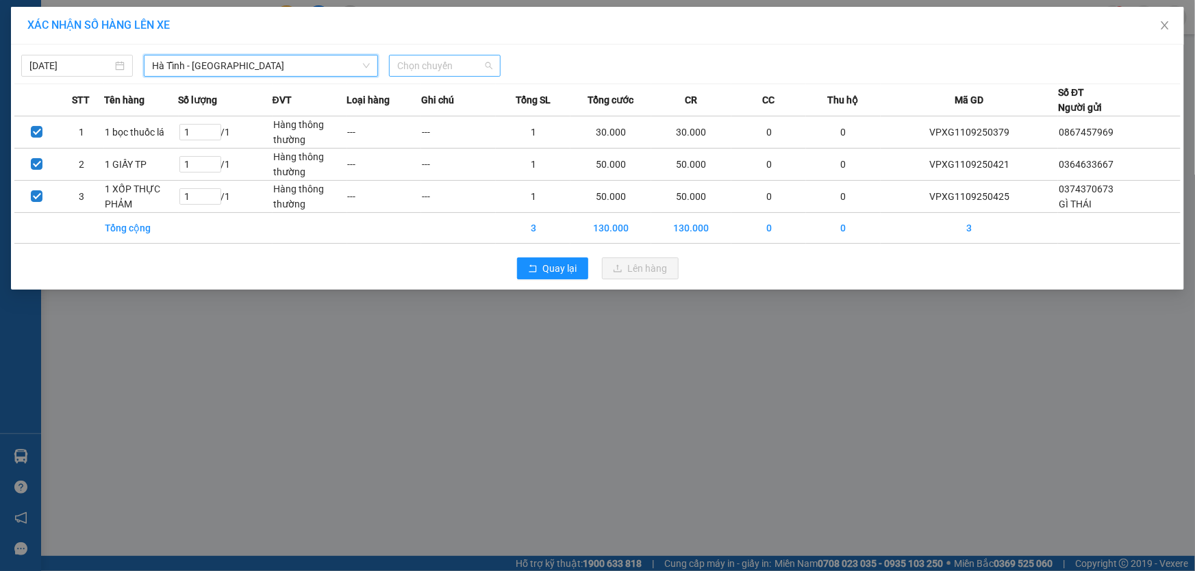
click at [455, 67] on span "Chọn chuyến" at bounding box center [444, 65] width 95 height 21
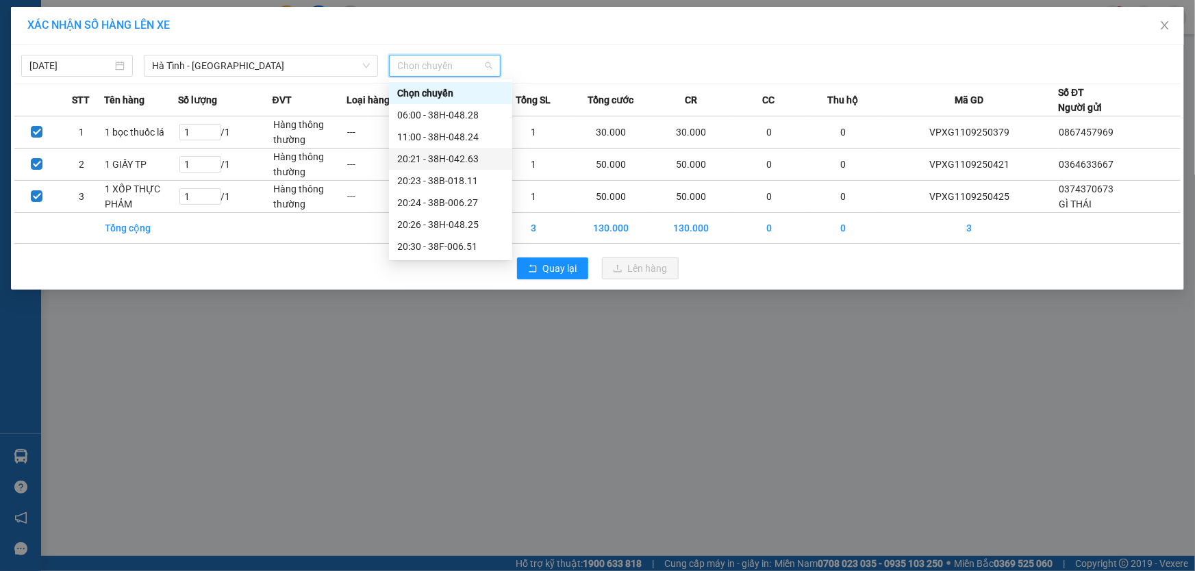
click at [472, 156] on div "20:21 - 38H-042.63" at bounding box center [450, 158] width 107 height 15
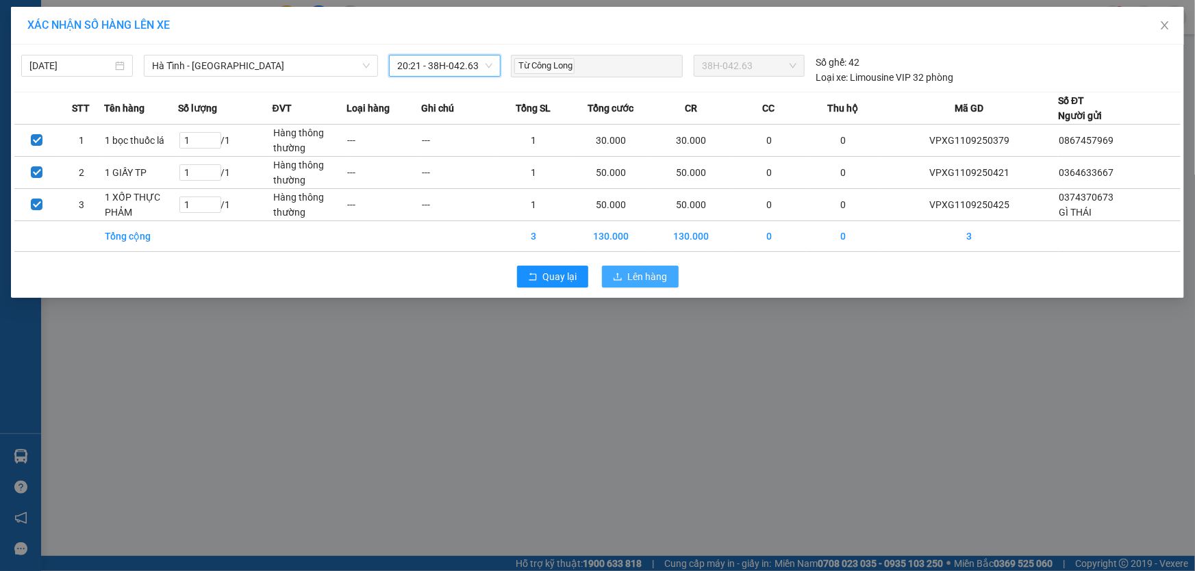
drag, startPoint x: 658, startPoint y: 276, endPoint x: 628, endPoint y: 251, distance: 39.4
click at [657, 275] on span "Lên hàng" at bounding box center [648, 276] width 40 height 15
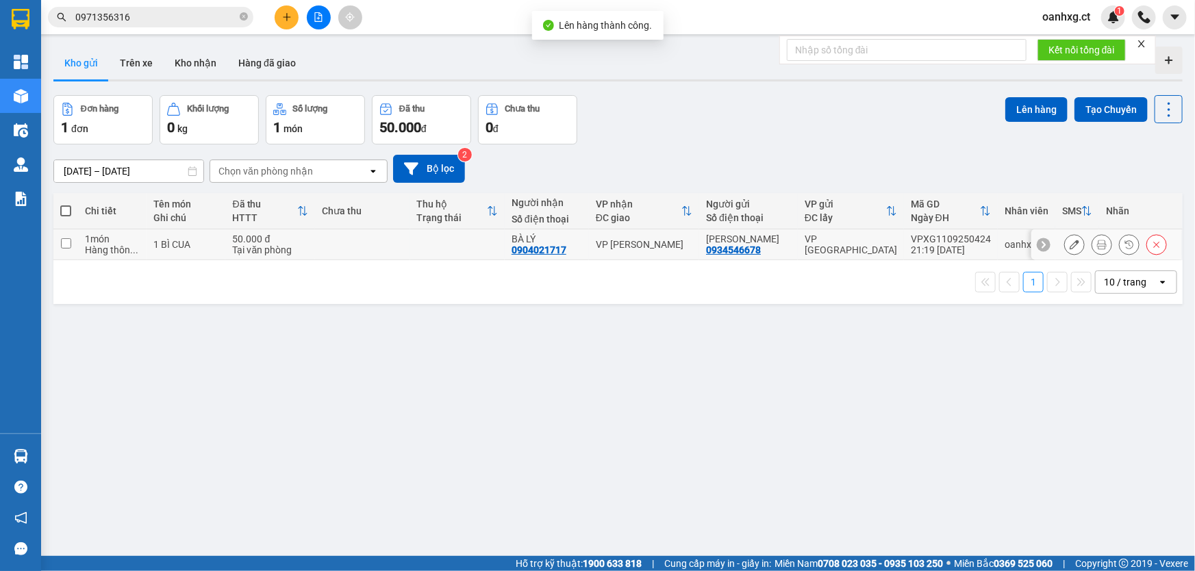
click at [66, 242] on input "checkbox" at bounding box center [66, 243] width 10 height 10
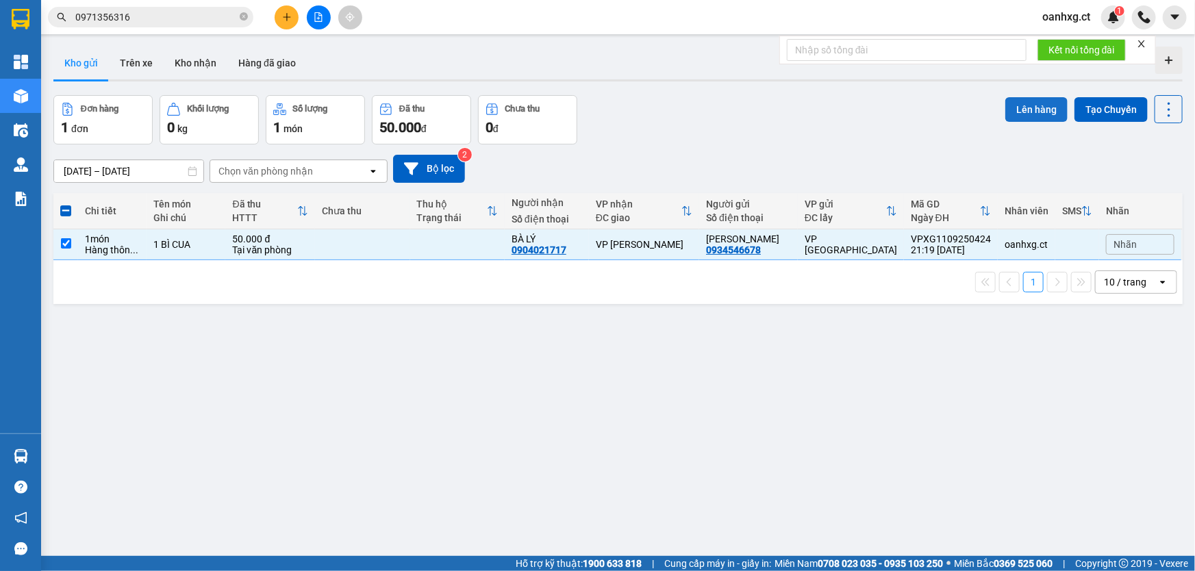
click at [1028, 109] on button "Lên hàng" at bounding box center [1036, 109] width 62 height 25
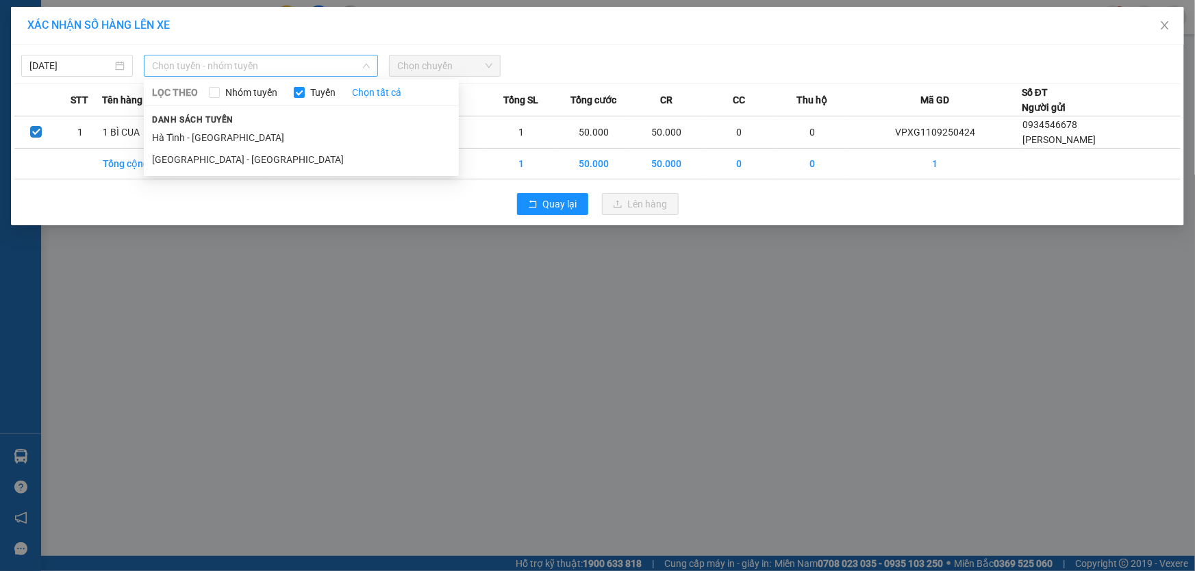
click at [267, 59] on span "Chọn tuyến - nhóm tuyến" at bounding box center [261, 65] width 218 height 21
click at [233, 133] on li "Hà Tĩnh - Hà Nội" at bounding box center [301, 138] width 315 height 22
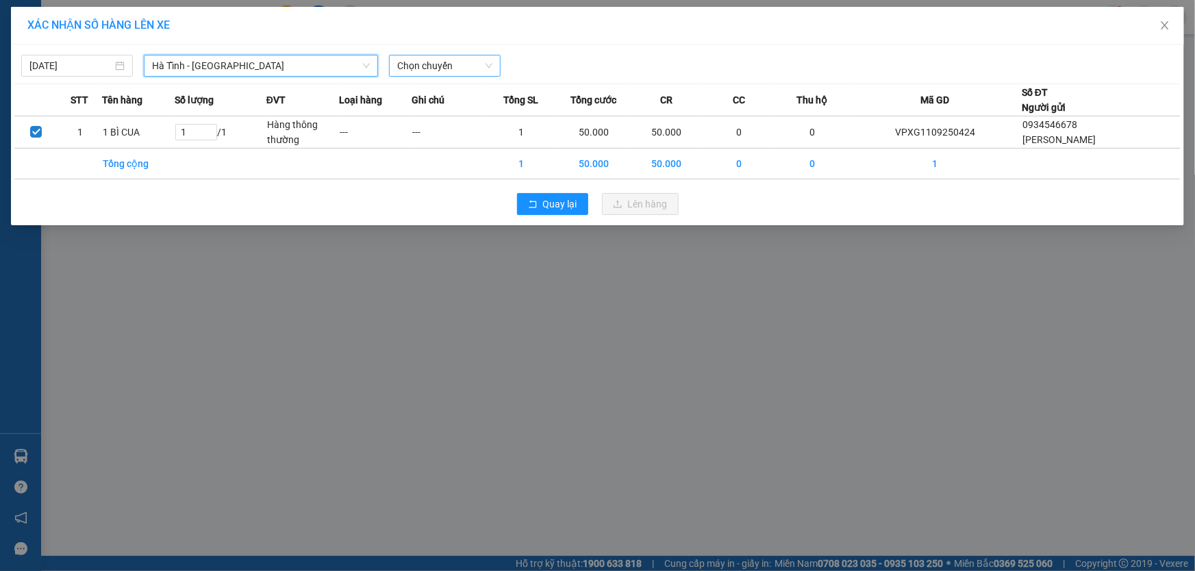
click at [456, 59] on span "Chọn chuyến" at bounding box center [444, 65] width 95 height 21
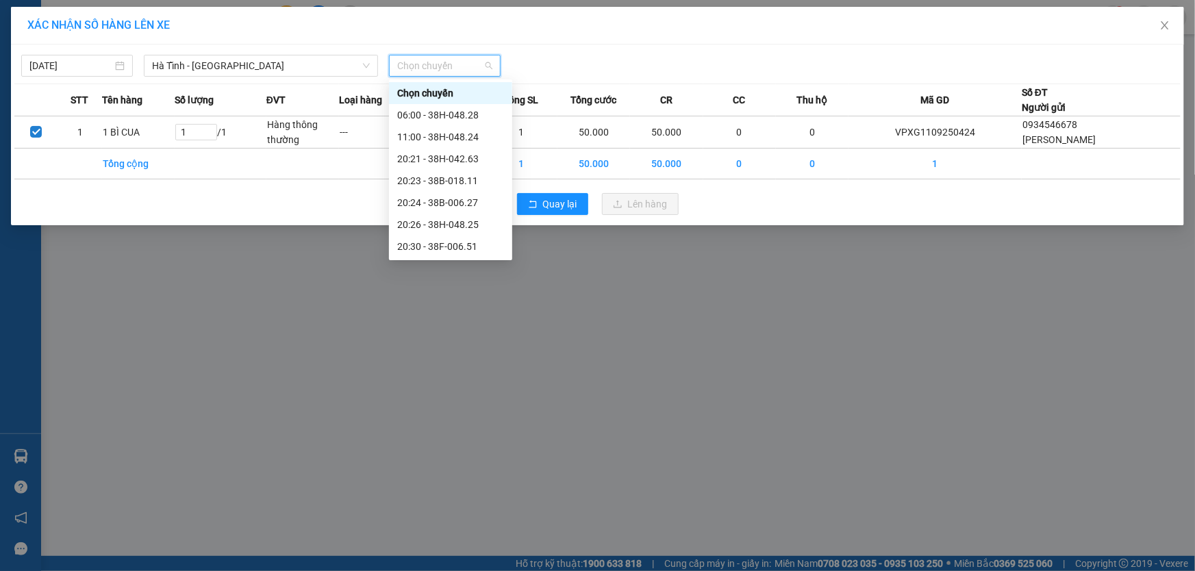
click at [463, 261] on div "21:00 - 38F-006.62" at bounding box center [450, 268] width 107 height 15
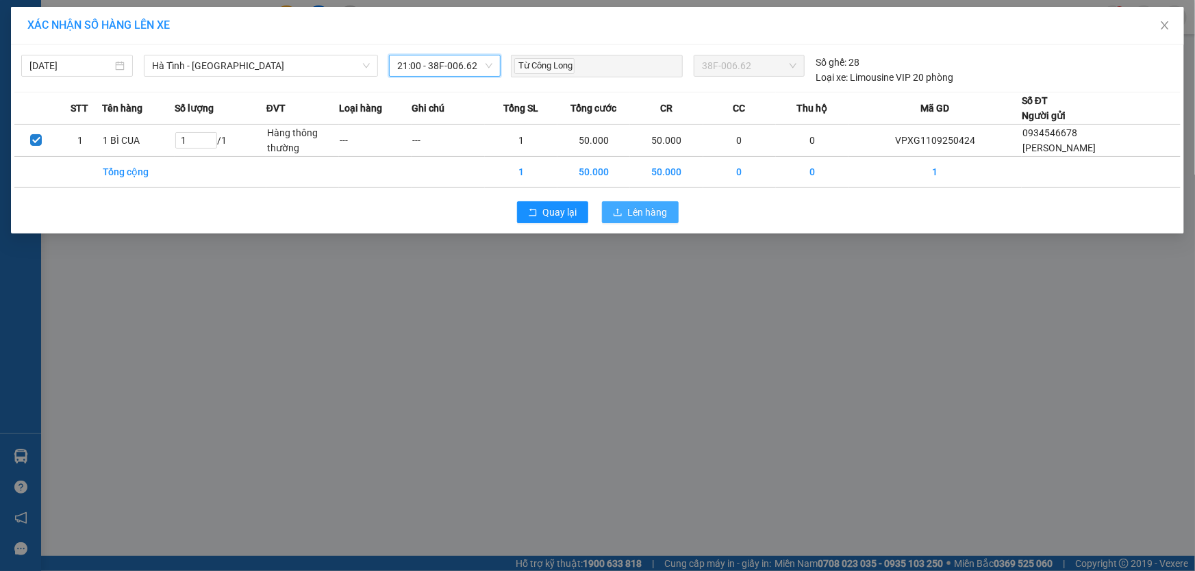
click at [628, 205] on span "Lên hàng" at bounding box center [648, 212] width 40 height 15
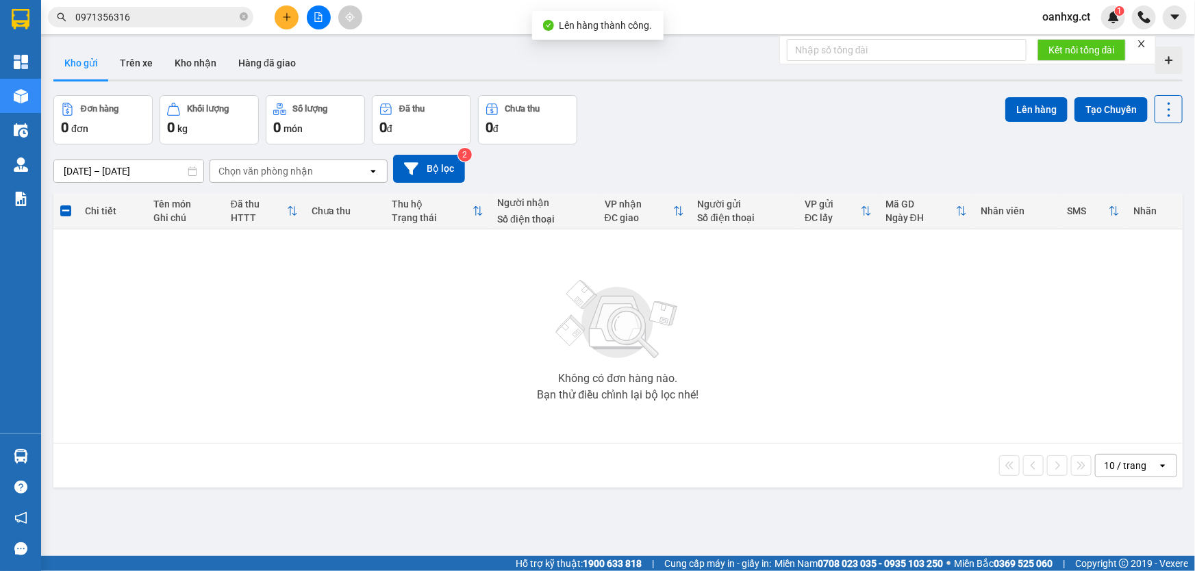
click at [1052, 18] on span "oanhxg.ct" at bounding box center [1066, 16] width 70 height 17
click at [1054, 38] on span "Đăng xuất" at bounding box center [1081, 42] width 58 height 15
